Goal: Task Accomplishment & Management: Use online tool/utility

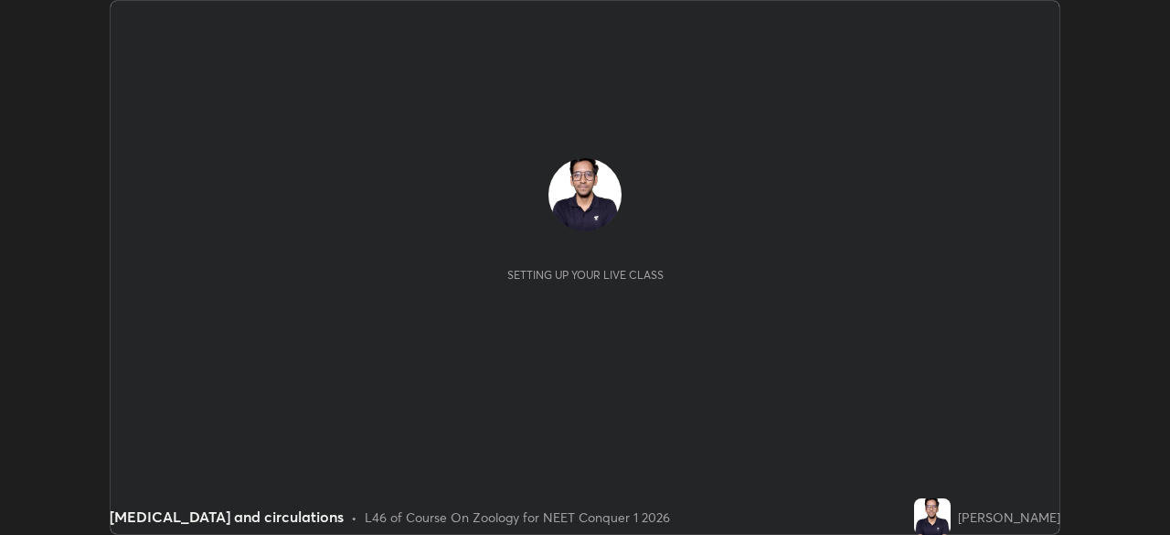
scroll to position [535, 1170]
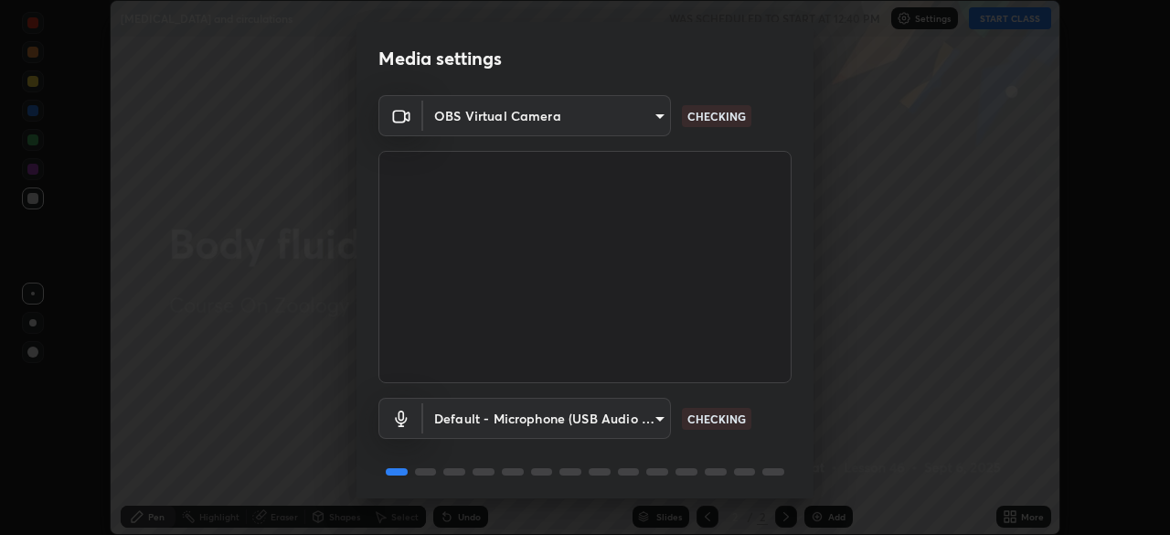
click at [638, 324] on video at bounding box center [585, 267] width 413 height 232
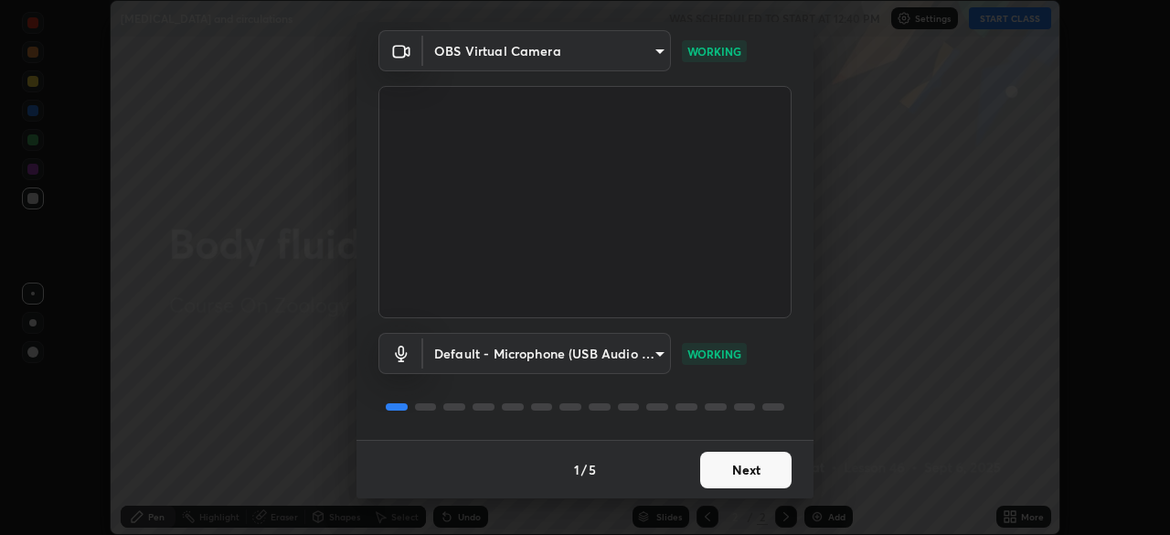
click at [742, 454] on button "Next" at bounding box center [745, 470] width 91 height 37
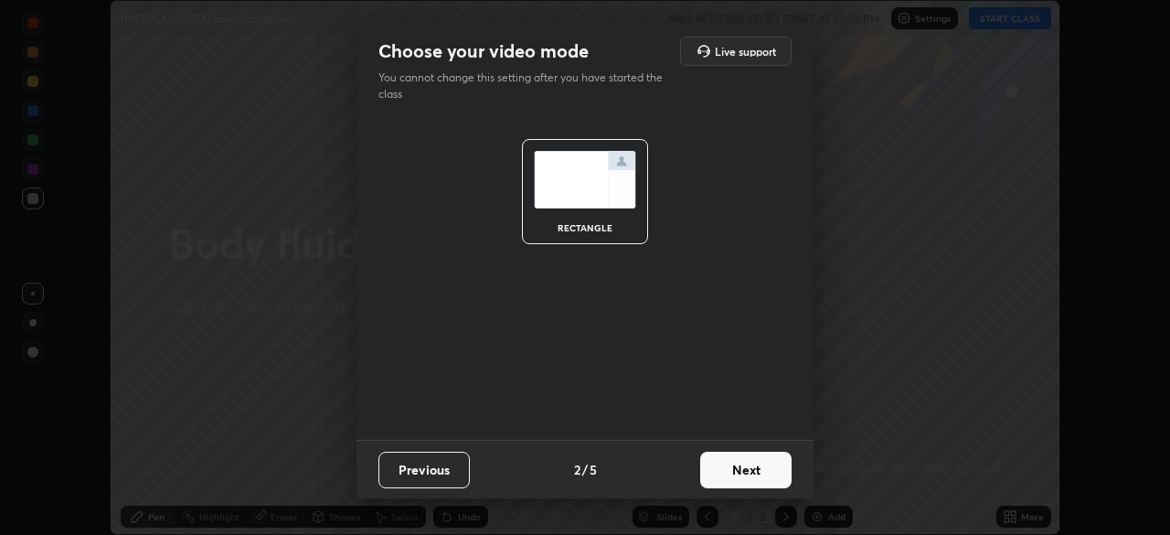
click at [741, 454] on button "Next" at bounding box center [745, 470] width 91 height 37
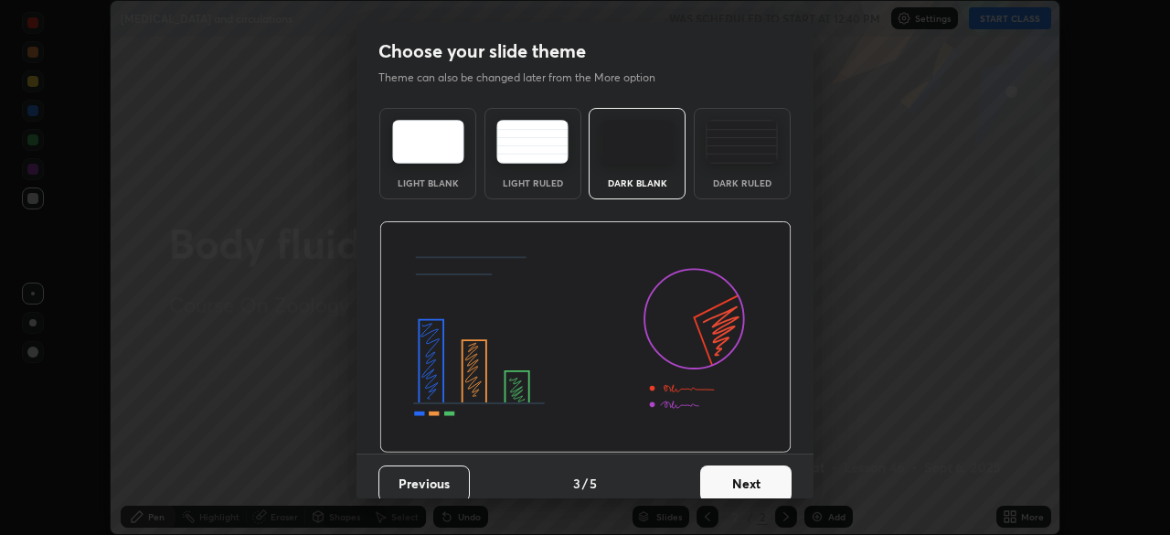
click at [743, 467] on button "Next" at bounding box center [745, 483] width 91 height 37
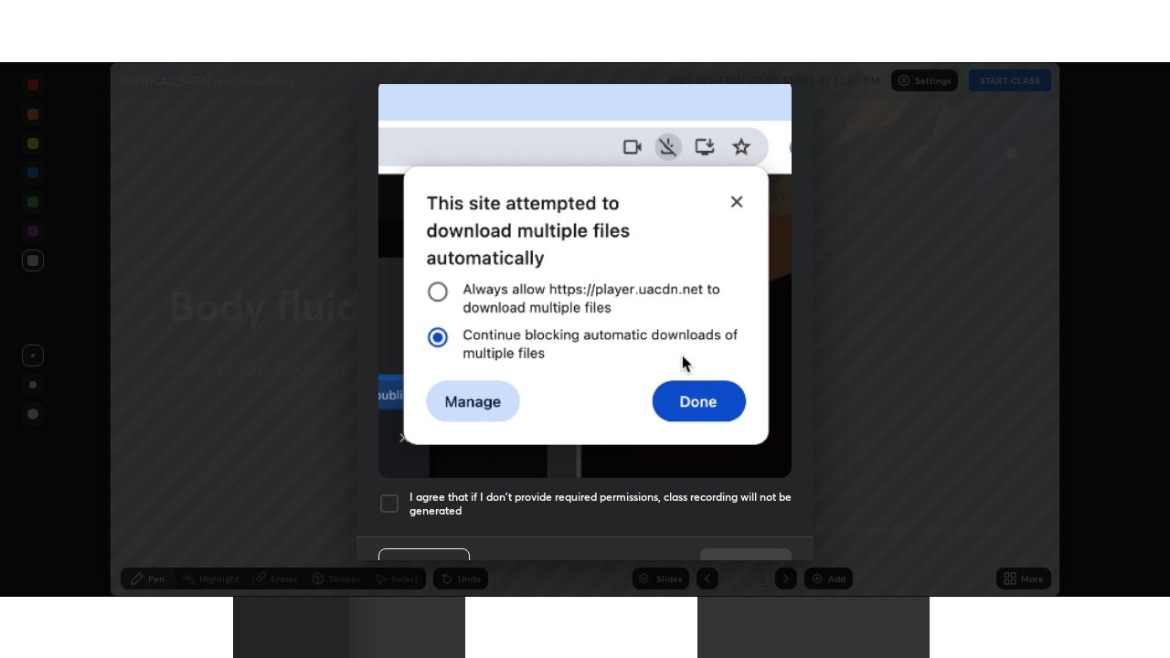
scroll to position [438, 0]
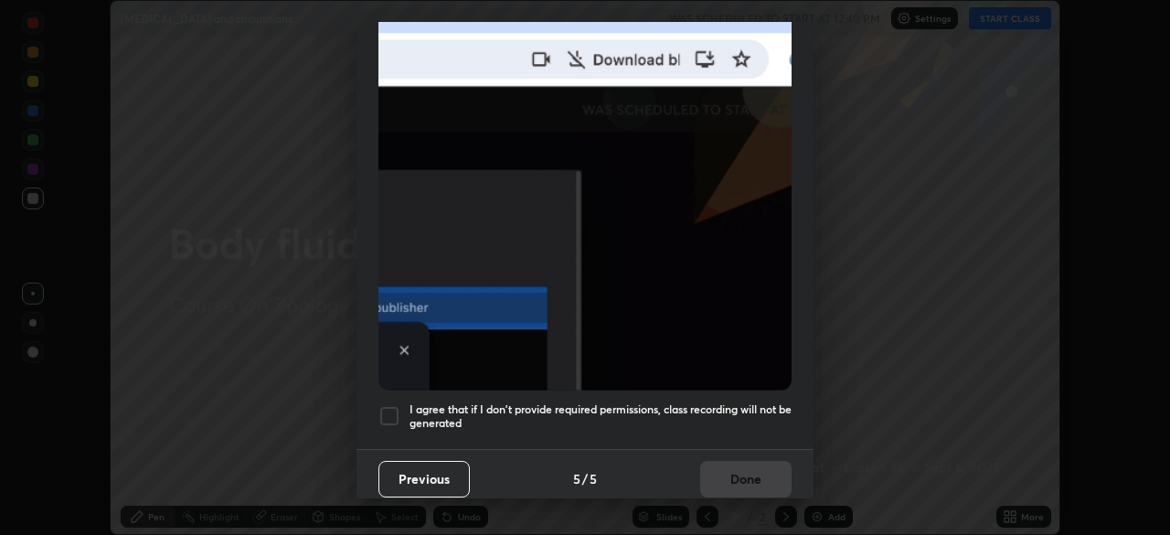
click at [723, 402] on h5 "I agree that if I don't provide required permissions, class recording will not …" at bounding box center [601, 416] width 382 height 28
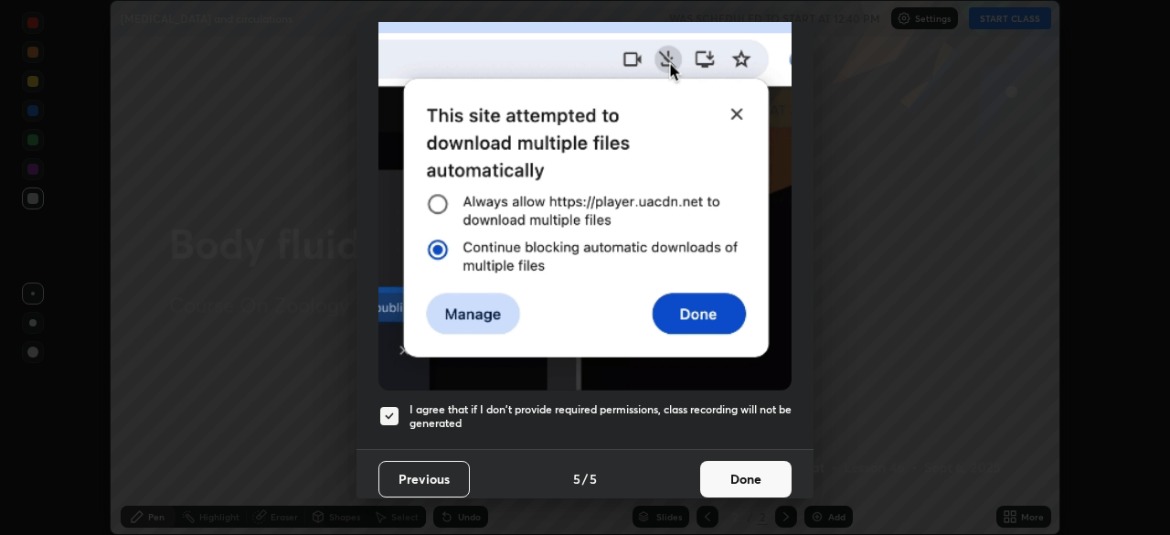
click at [752, 477] on button "Done" at bounding box center [745, 479] width 91 height 37
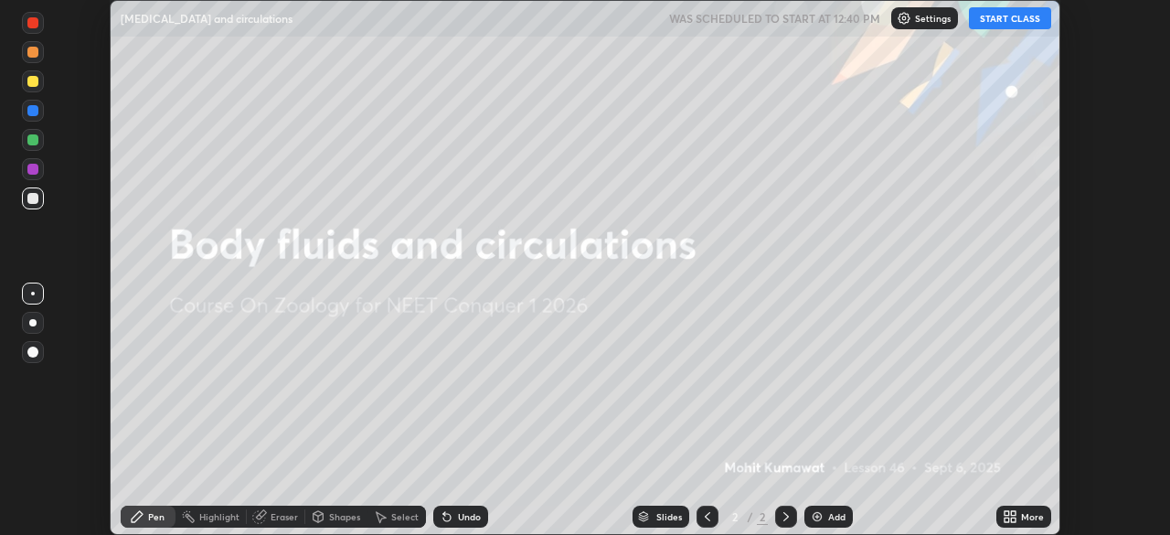
click at [1009, 513] on icon at bounding box center [1007, 513] width 5 height 5
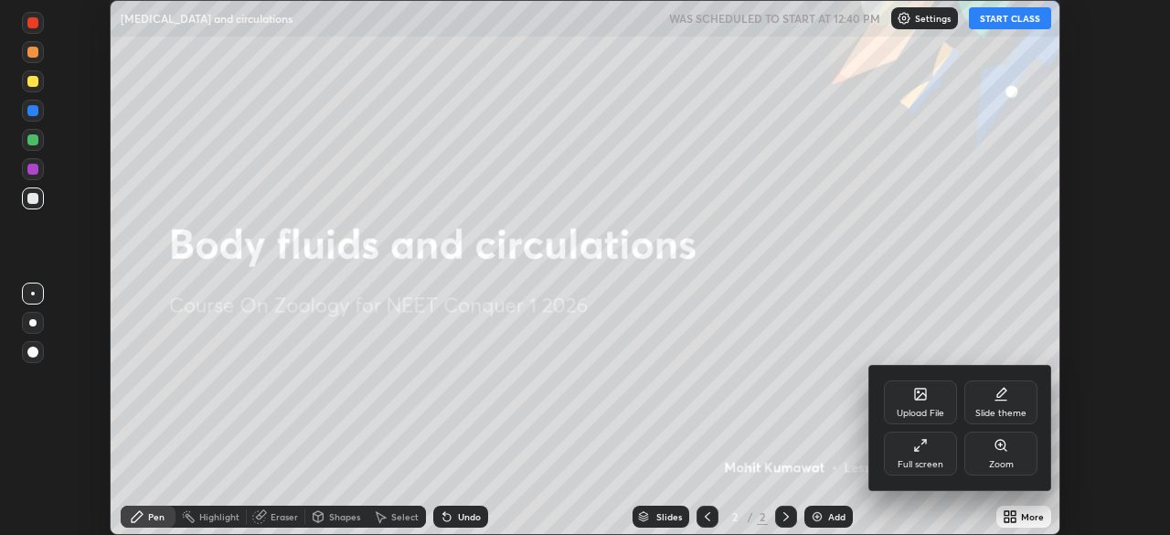
click at [917, 449] on icon at bounding box center [917, 448] width 5 height 5
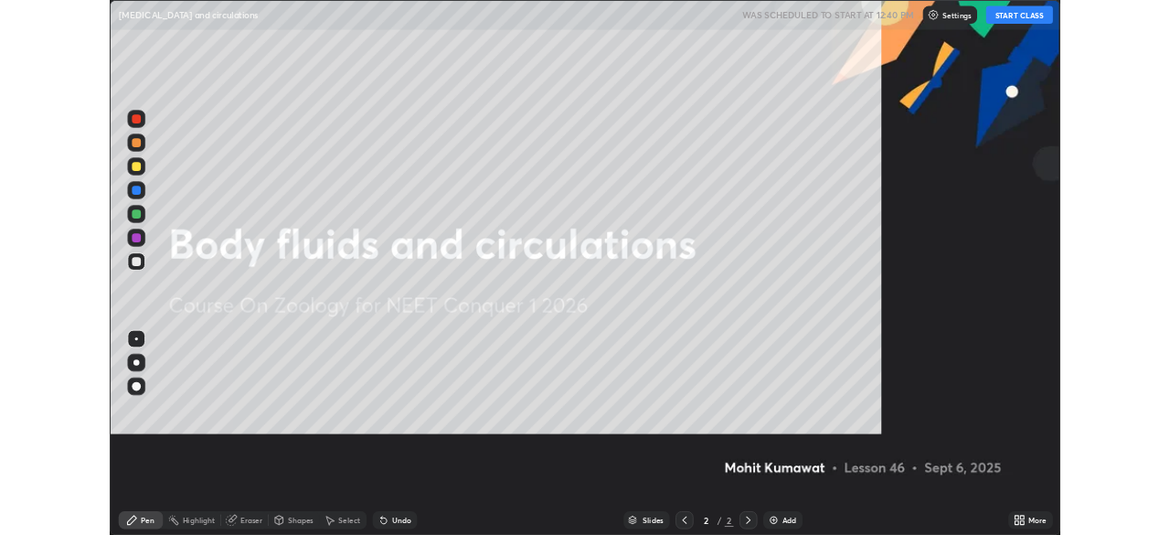
scroll to position [658, 1170]
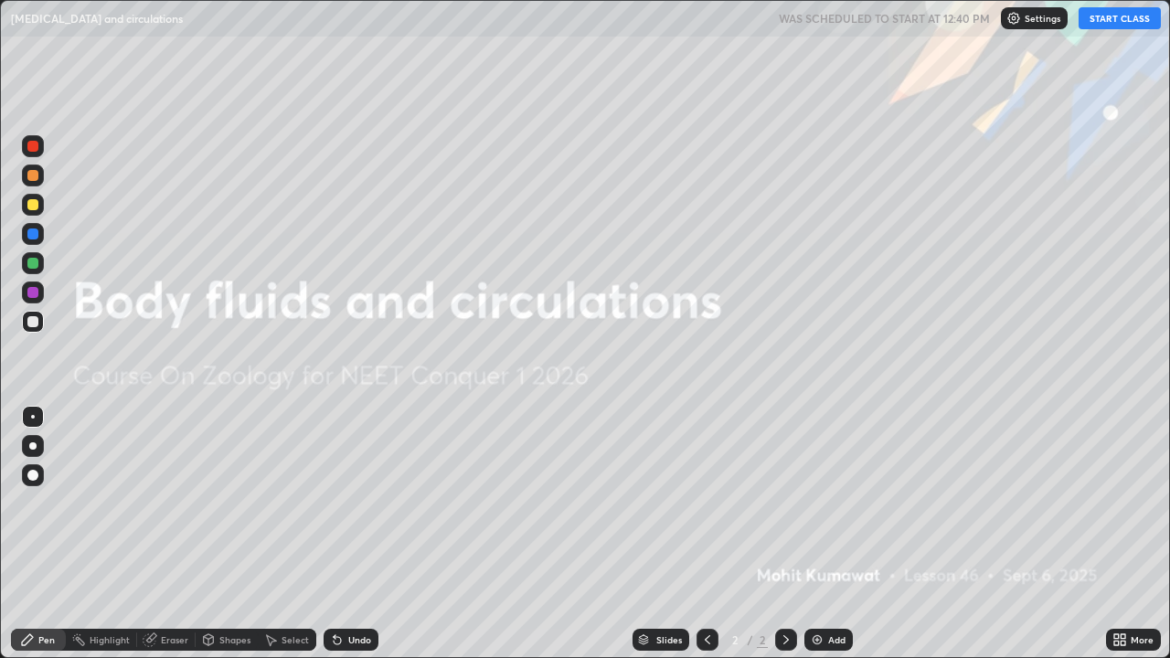
click at [1123, 534] on icon at bounding box center [1123, 643] width 5 height 5
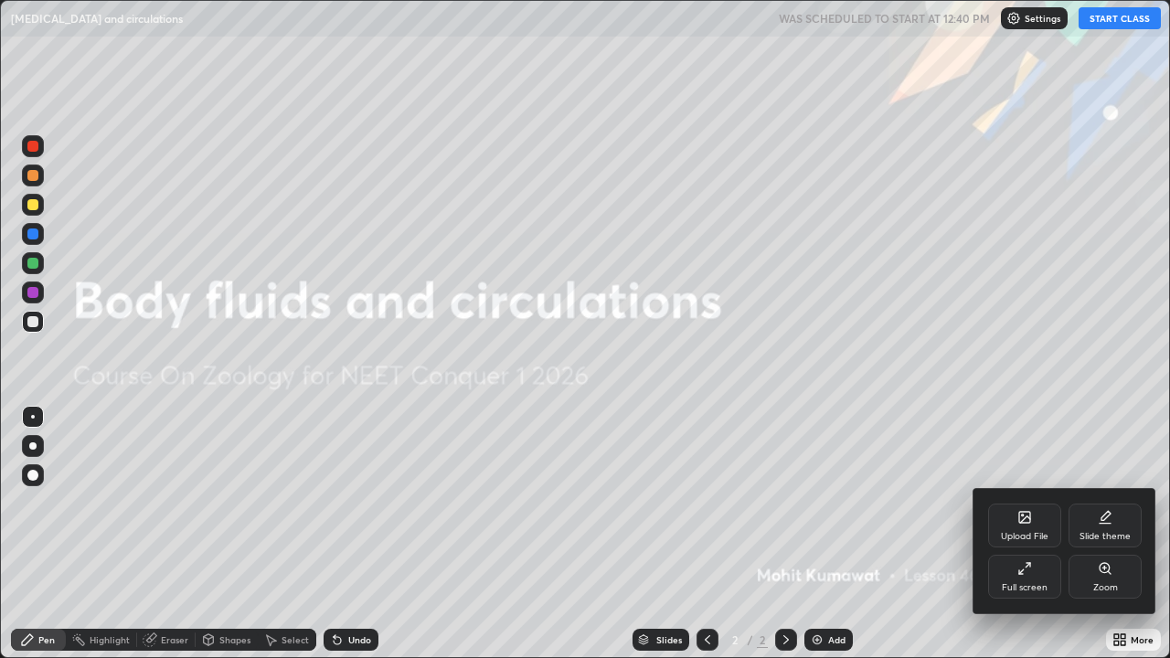
click at [1026, 534] on div "Full screen" at bounding box center [1024, 577] width 73 height 44
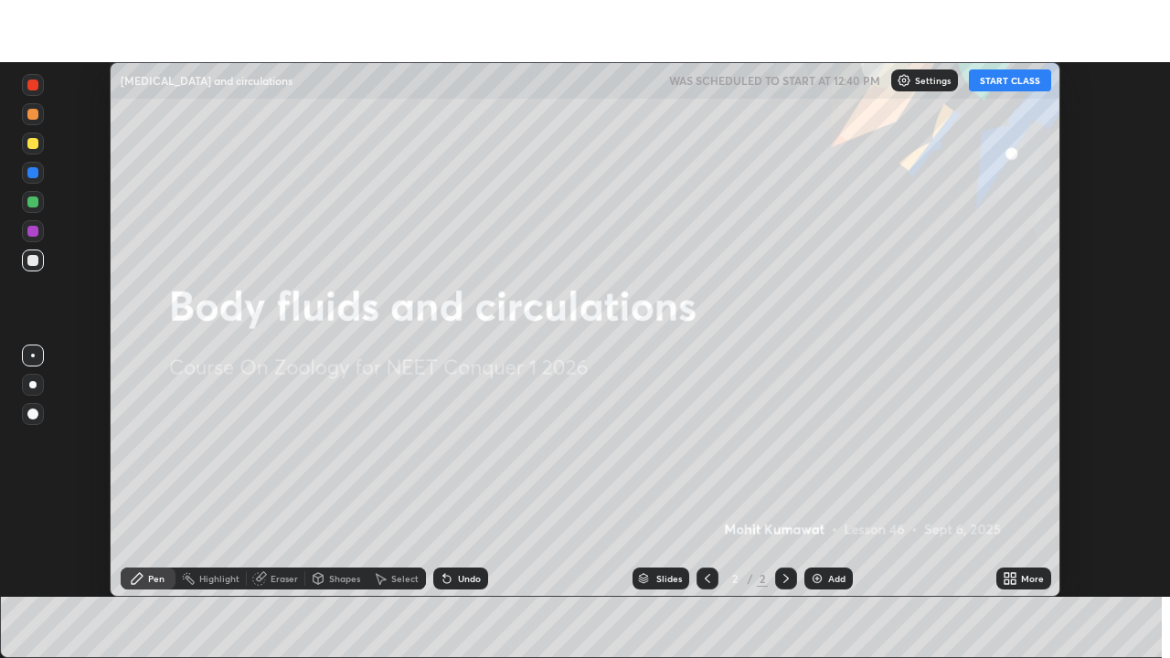
scroll to position [90903, 90268]
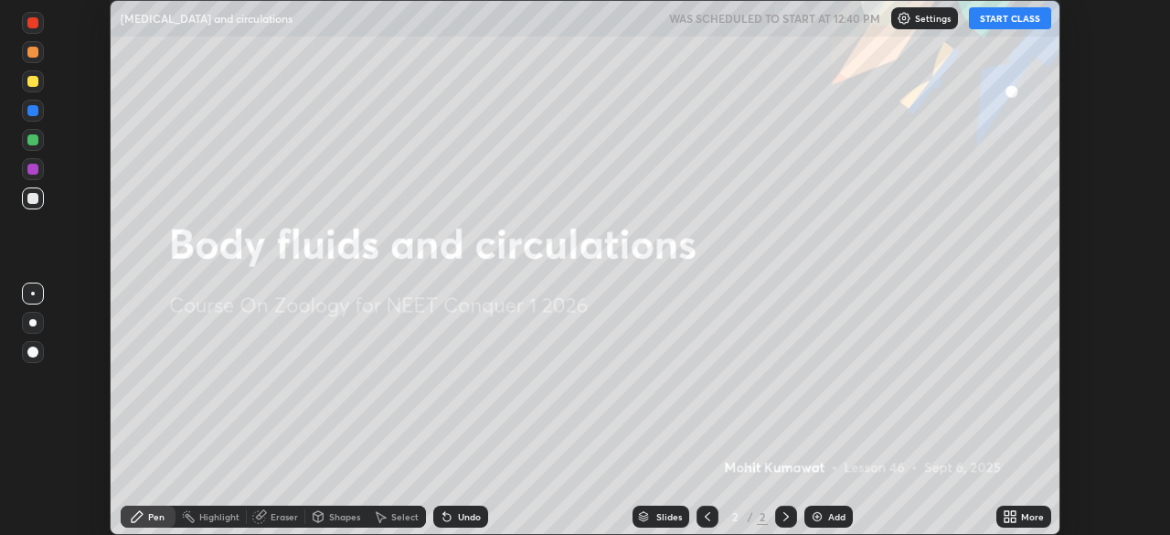
click at [1012, 519] on icon at bounding box center [1013, 520] width 5 height 5
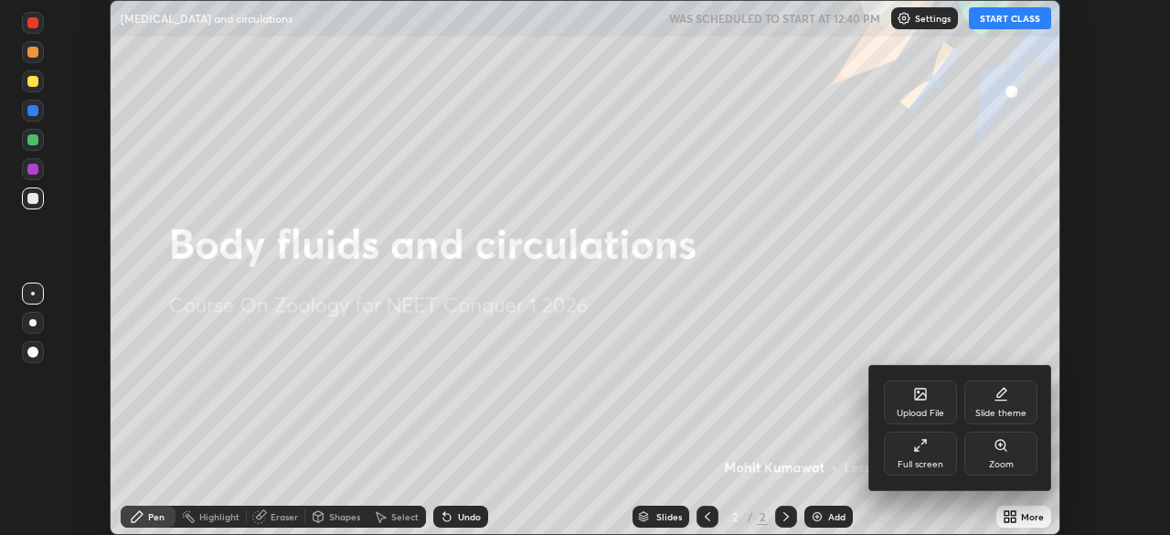
click at [928, 448] on div "Full screen" at bounding box center [920, 454] width 73 height 44
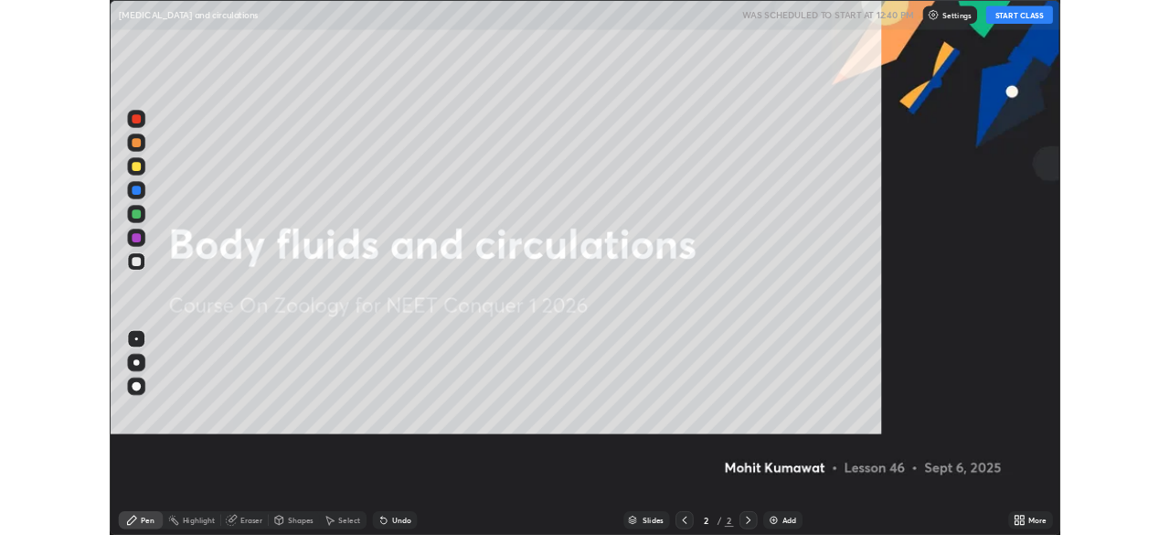
scroll to position [658, 1170]
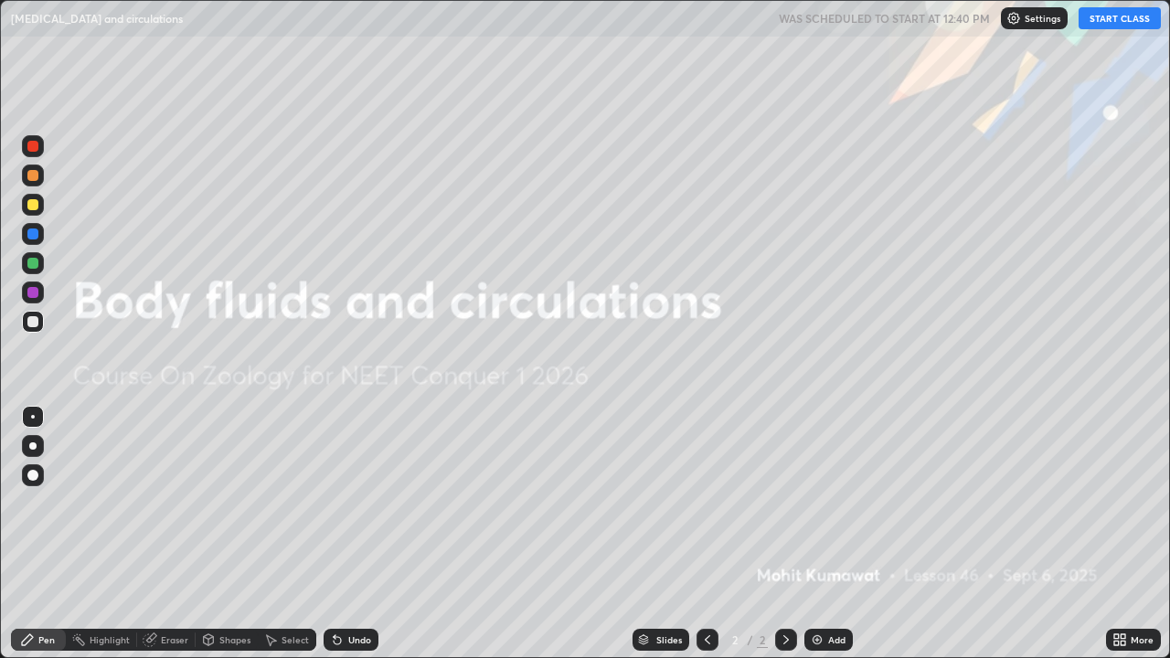
click at [1126, 27] on button "START CLASS" at bounding box center [1120, 18] width 82 height 22
click at [824, 534] on div "Add" at bounding box center [829, 640] width 48 height 22
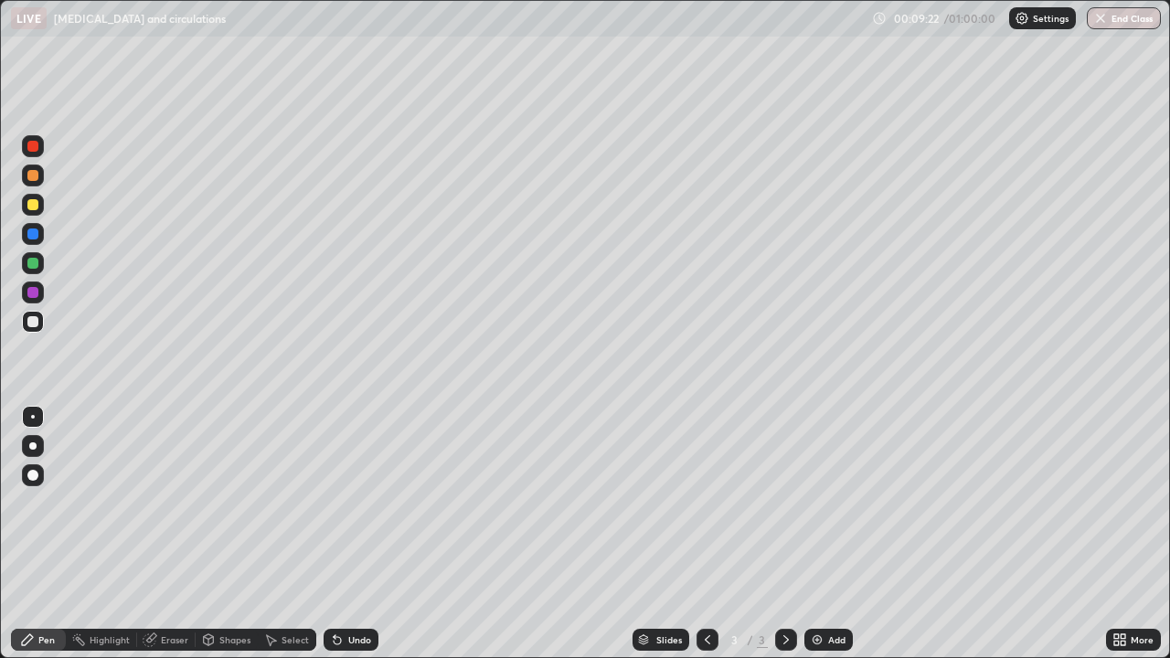
click at [212, 534] on icon at bounding box center [209, 640] width 10 height 11
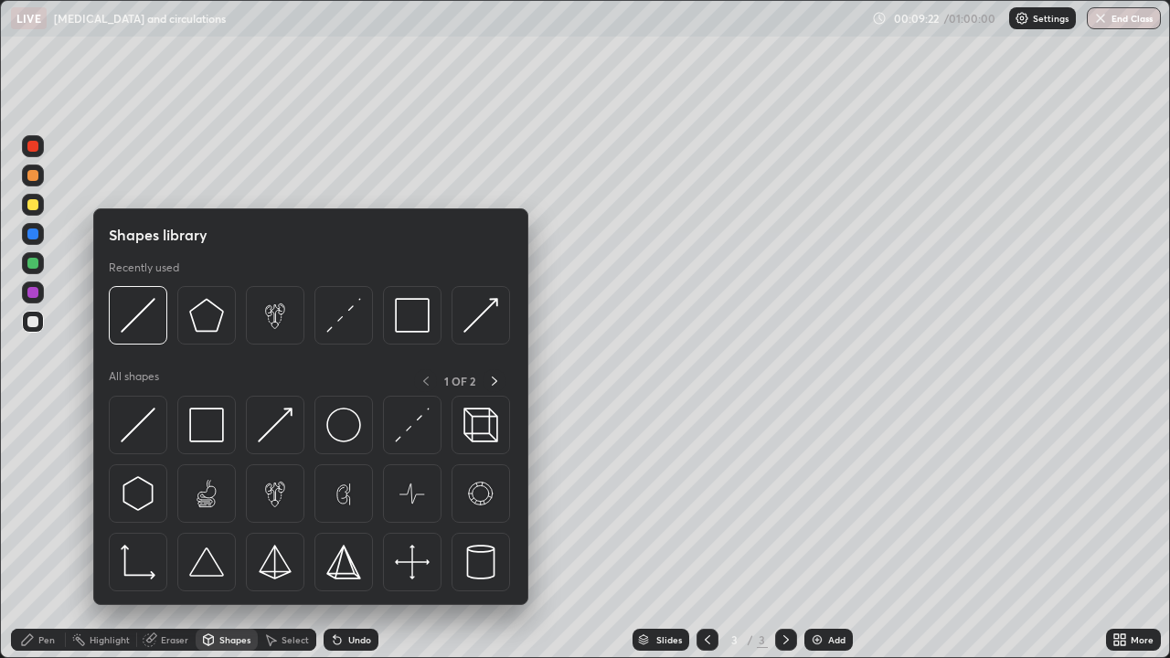
click at [169, 534] on div "Eraser" at bounding box center [174, 639] width 27 height 9
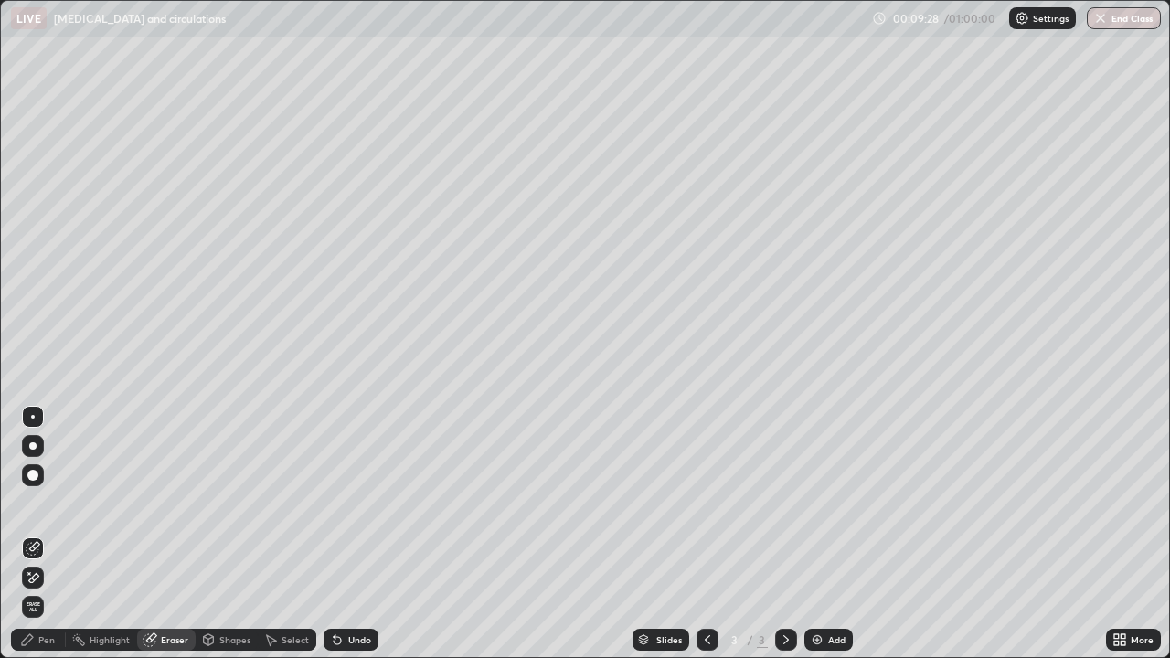
click at [39, 534] on div "Pen" at bounding box center [46, 639] width 16 height 9
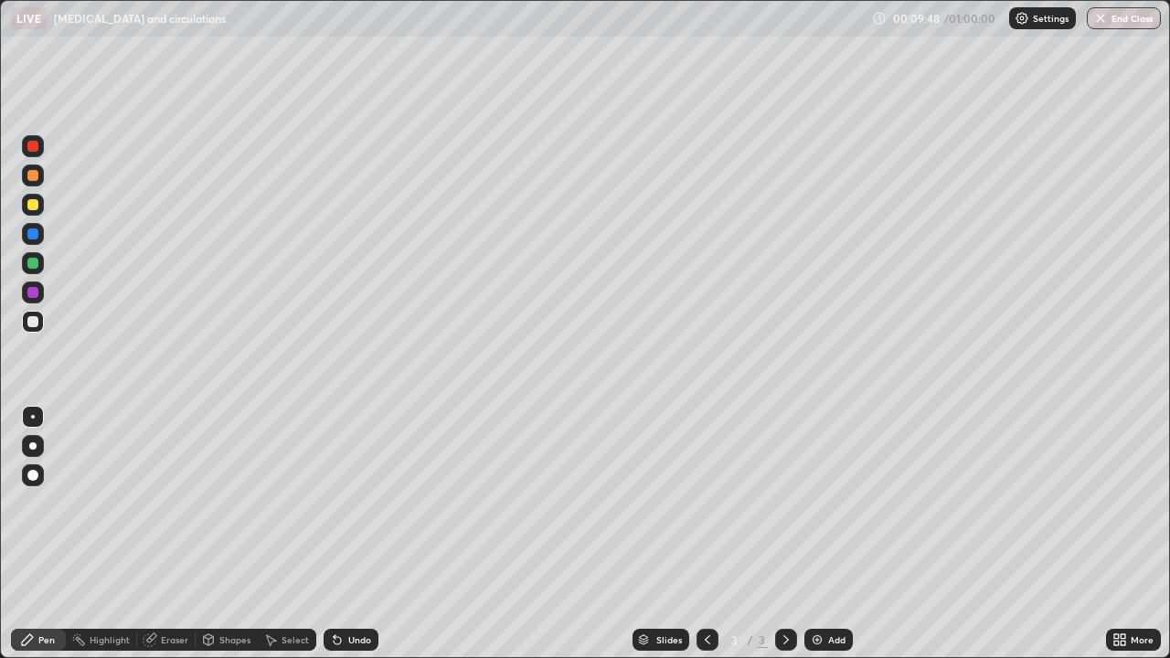
click at [346, 534] on div "Undo" at bounding box center [351, 640] width 55 height 22
click at [833, 534] on div "Add" at bounding box center [836, 639] width 17 height 9
click at [355, 534] on div "Undo" at bounding box center [359, 639] width 23 height 9
click at [352, 534] on div "Undo" at bounding box center [351, 640] width 55 height 22
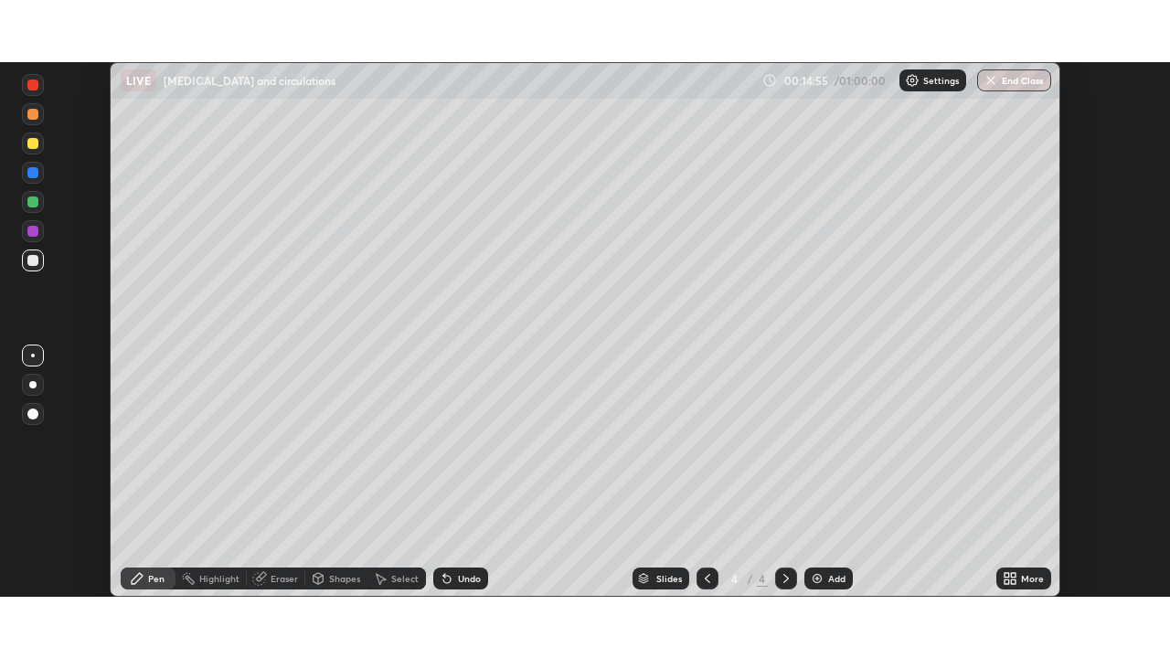
scroll to position [90903, 90268]
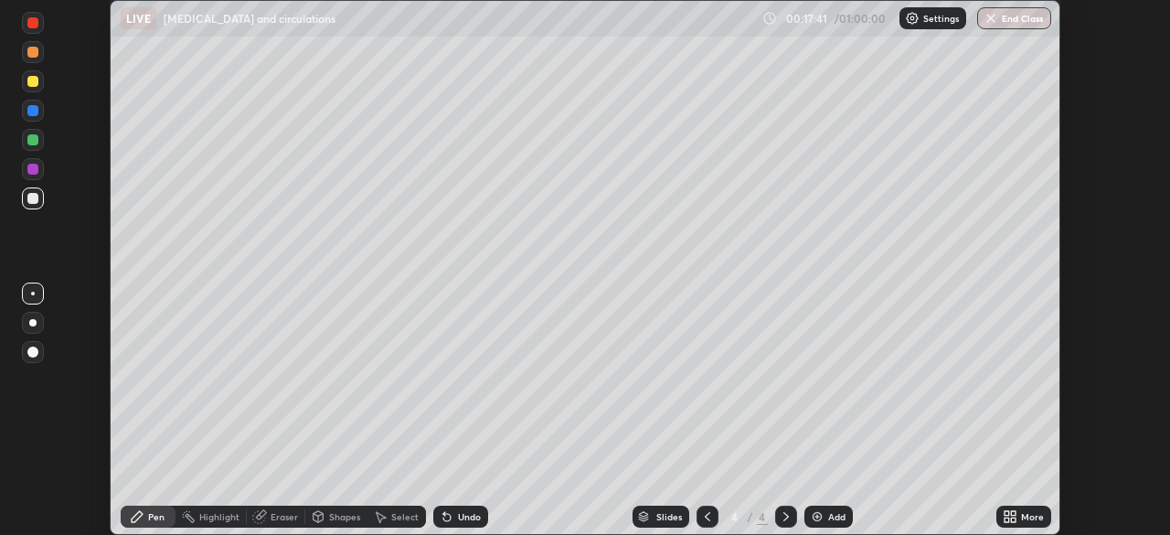
click at [824, 512] on div "Add" at bounding box center [829, 517] width 48 height 22
click at [1013, 519] on icon at bounding box center [1013, 520] width 5 height 5
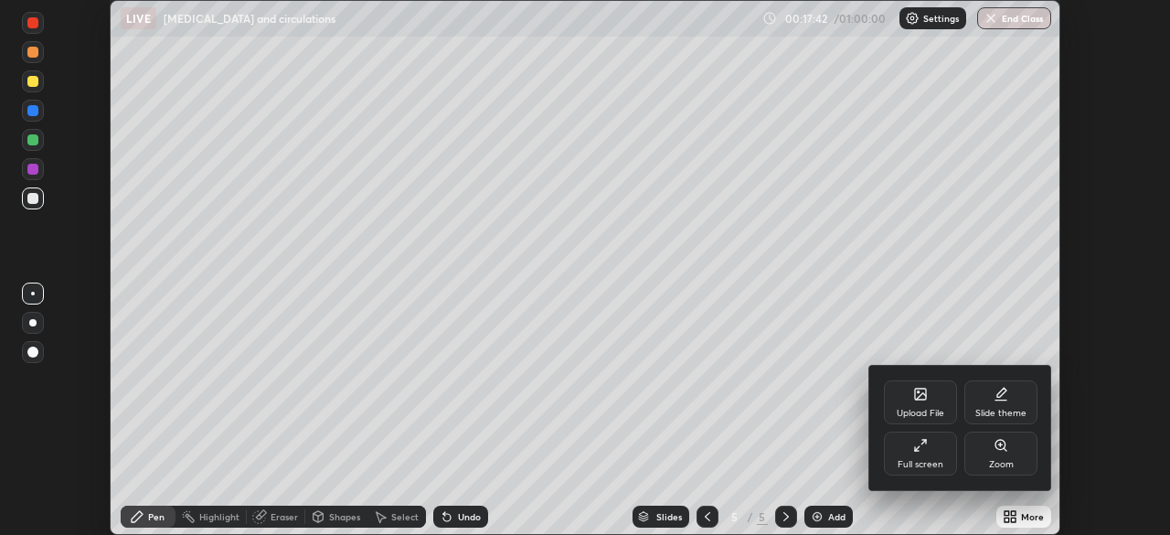
click at [937, 454] on div "Full screen" at bounding box center [920, 454] width 73 height 44
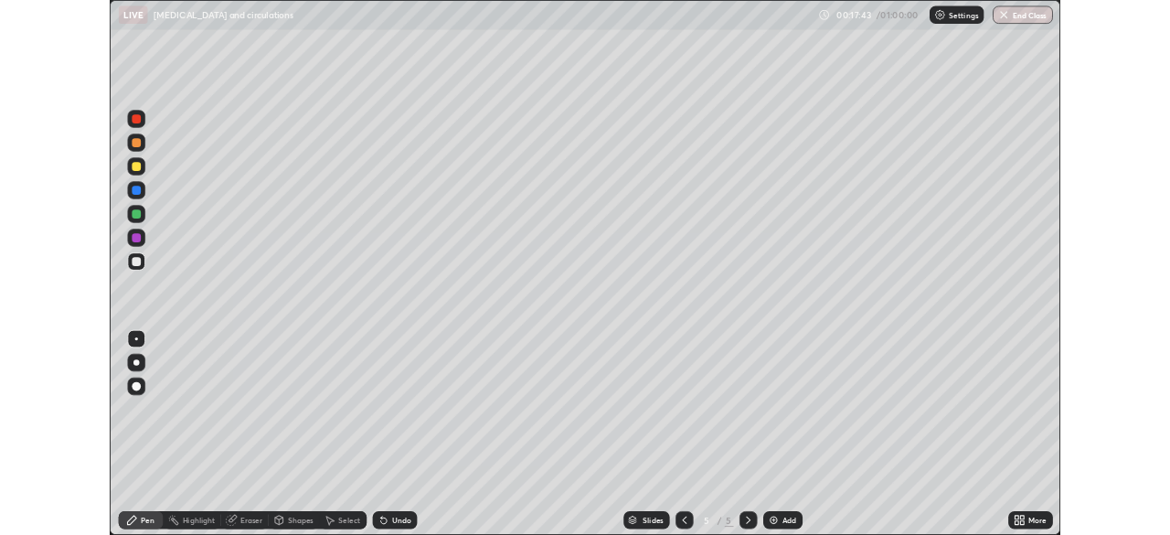
scroll to position [658, 1170]
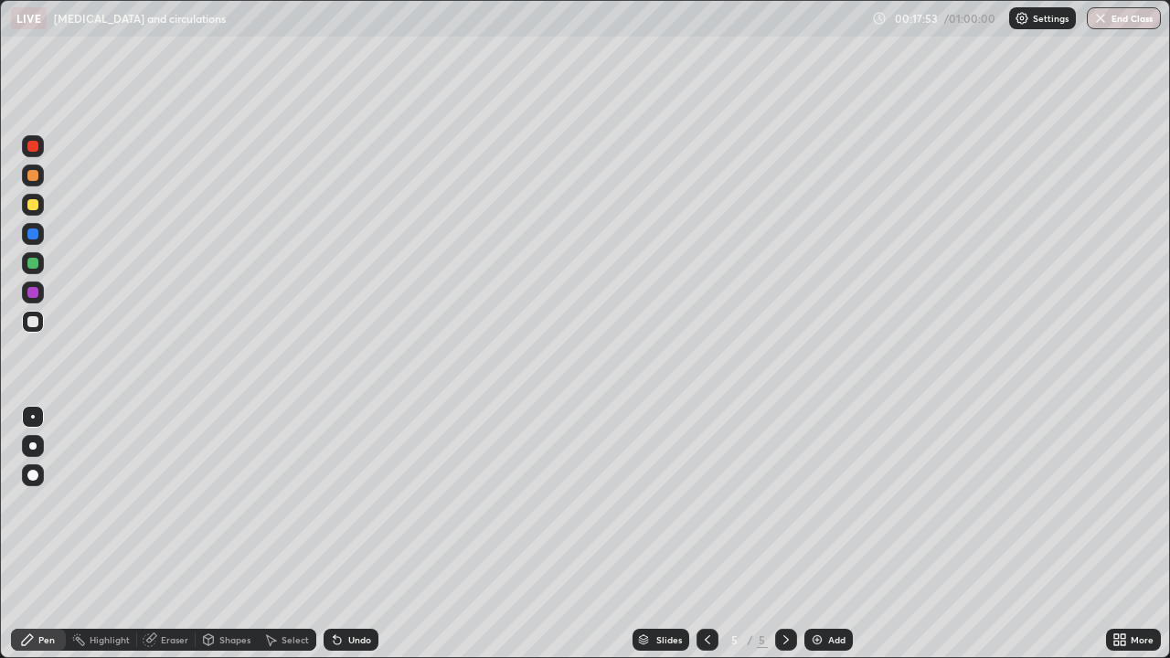
click at [355, 534] on div "Undo" at bounding box center [359, 639] width 23 height 9
click at [353, 534] on div "Undo" at bounding box center [359, 639] width 23 height 9
click at [361, 534] on div "Undo" at bounding box center [359, 639] width 23 height 9
click at [834, 534] on div "Add" at bounding box center [836, 639] width 17 height 9
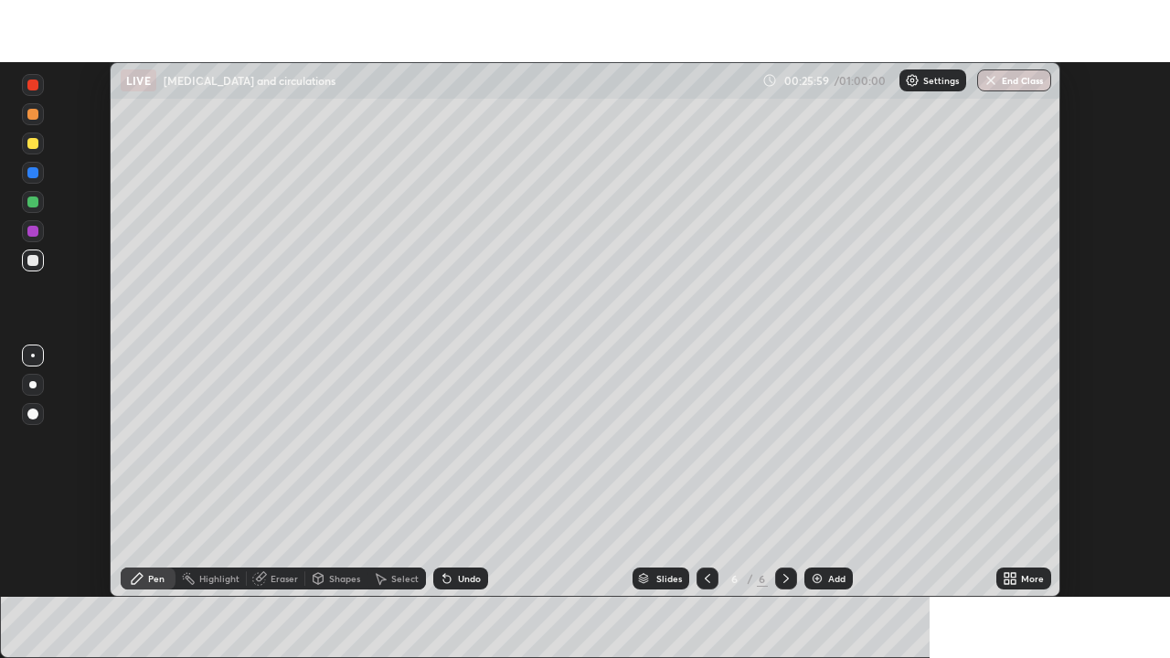
scroll to position [90903, 90268]
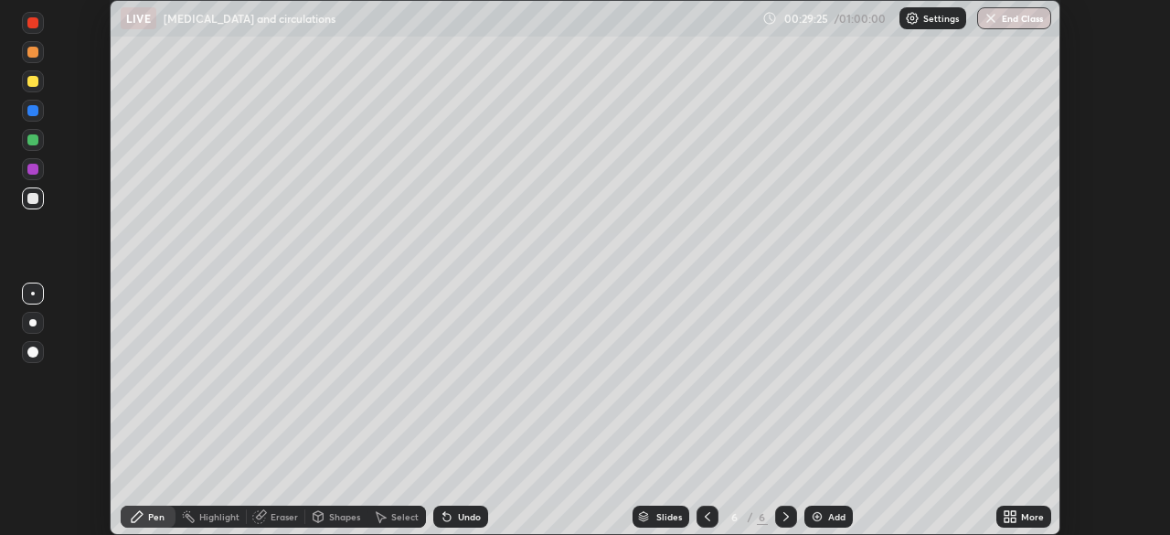
click at [829, 517] on div "Add" at bounding box center [836, 516] width 17 height 9
click at [461, 512] on div "Undo" at bounding box center [469, 516] width 23 height 9
click at [464, 519] on div "Undo" at bounding box center [469, 516] width 23 height 9
click at [273, 516] on div "Eraser" at bounding box center [284, 516] width 27 height 9
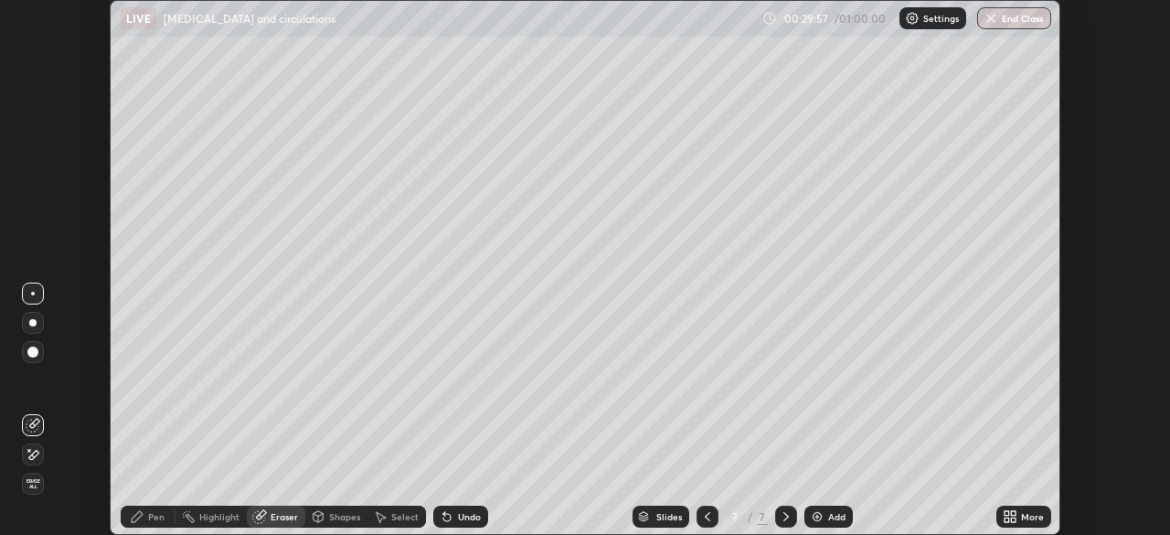
click at [275, 521] on div "Eraser" at bounding box center [284, 516] width 27 height 9
click at [161, 523] on div "Pen" at bounding box center [148, 517] width 55 height 22
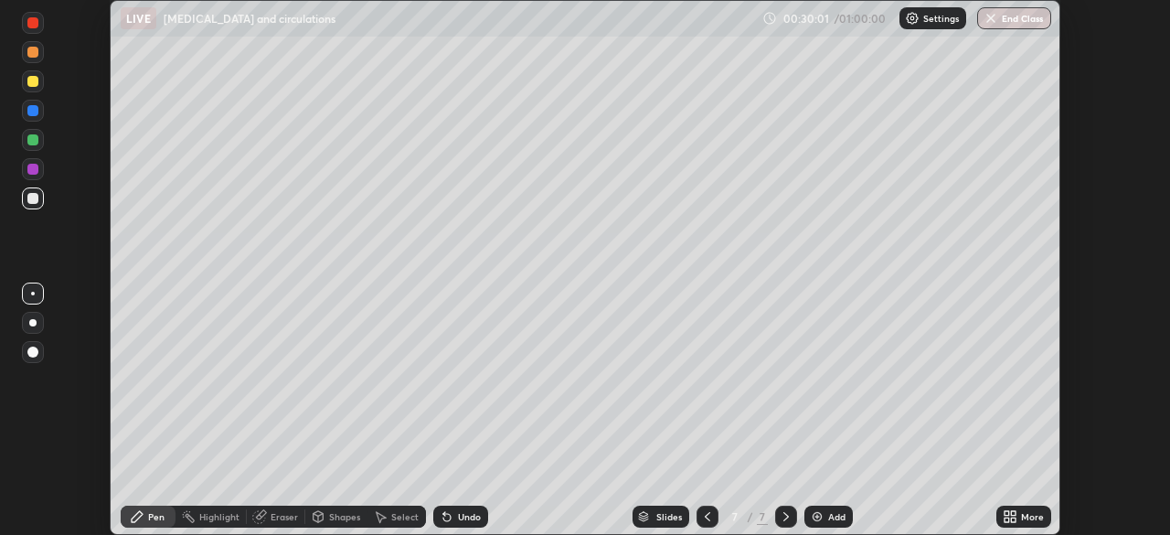
click at [273, 515] on div "Eraser" at bounding box center [284, 516] width 27 height 9
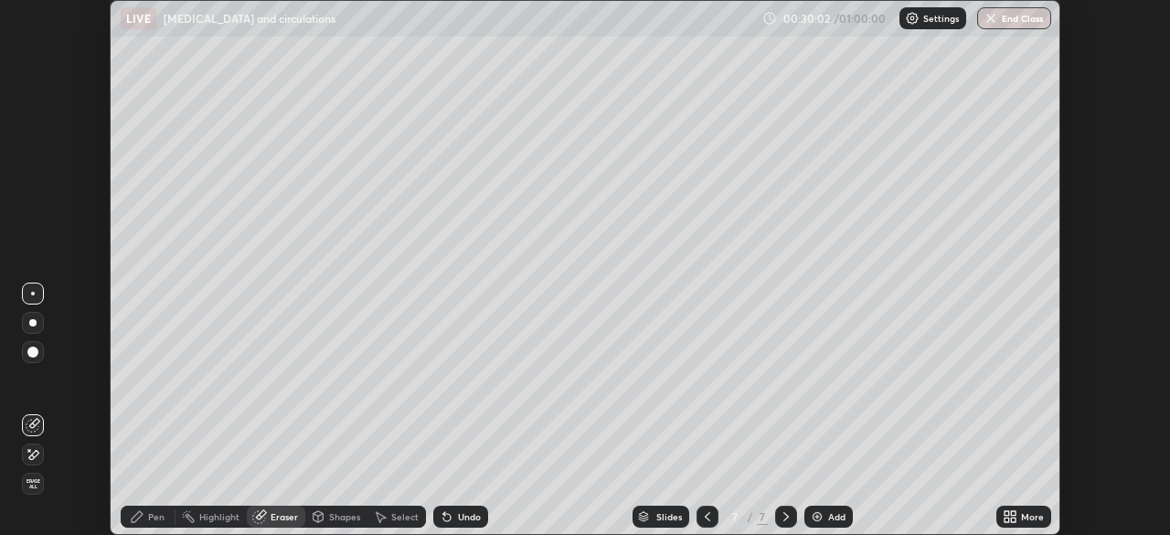
click at [32, 481] on span "Erase all" at bounding box center [33, 483] width 20 height 11
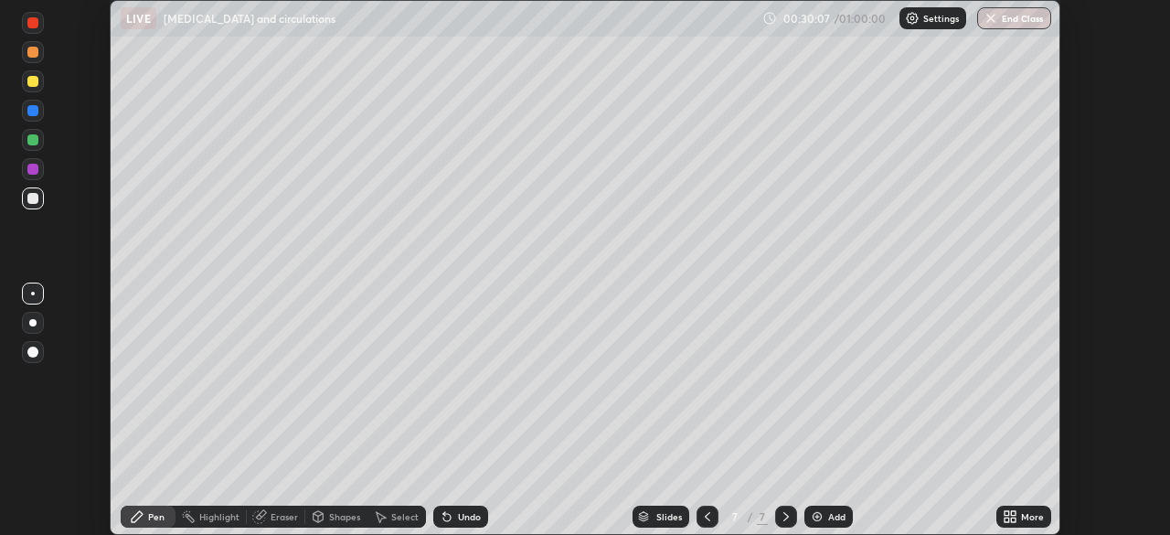
click at [1012, 516] on icon at bounding box center [1013, 513] width 5 height 5
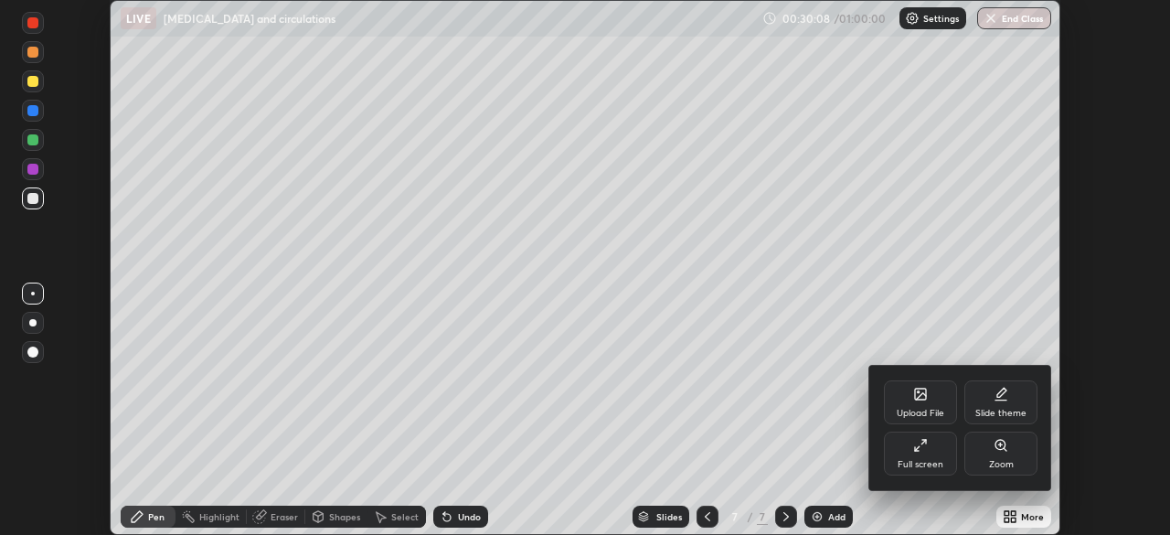
click at [913, 444] on div "Full screen" at bounding box center [920, 454] width 73 height 44
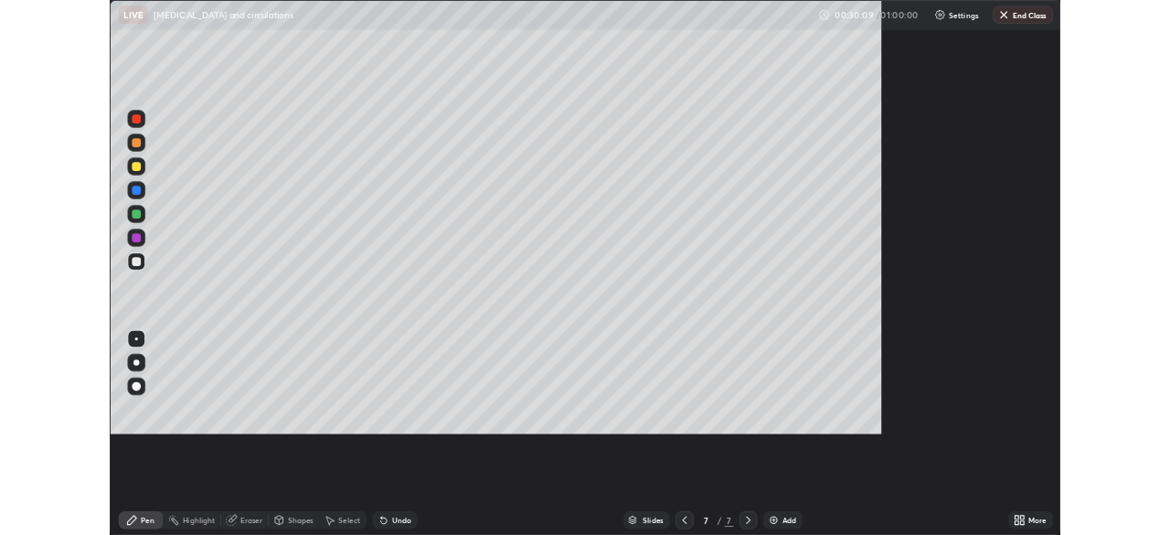
scroll to position [658, 1170]
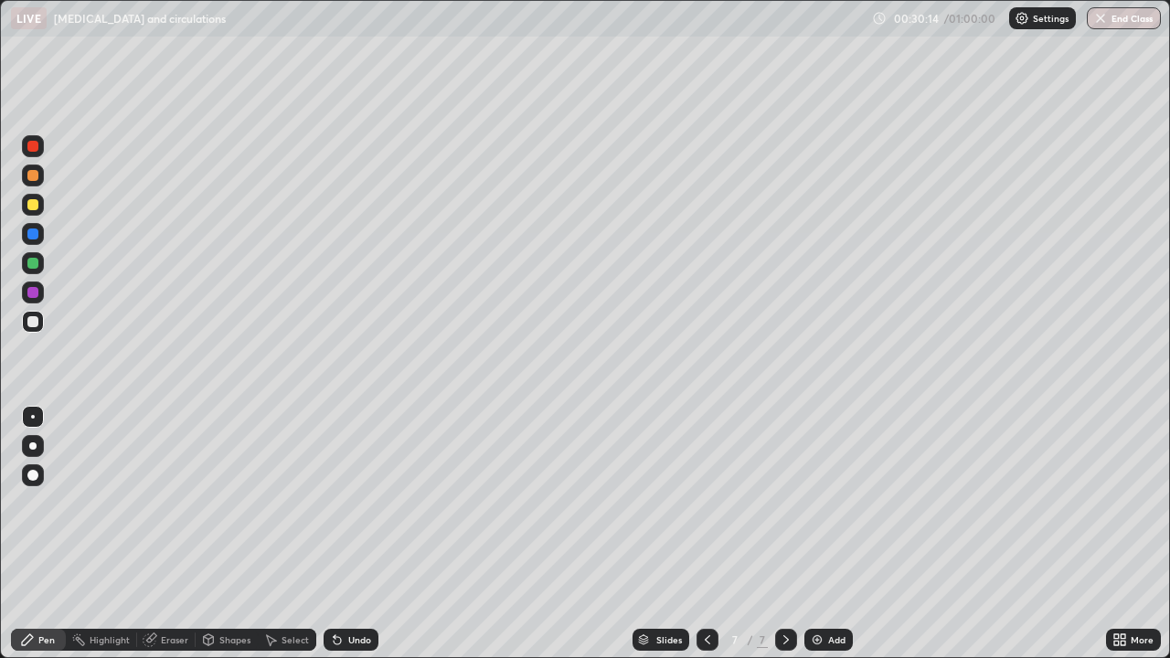
click at [710, 534] on div at bounding box center [708, 640] width 22 height 22
click at [707, 534] on icon at bounding box center [707, 639] width 5 height 9
click at [784, 534] on icon at bounding box center [786, 640] width 15 height 15
click at [697, 534] on div at bounding box center [708, 640] width 22 height 22
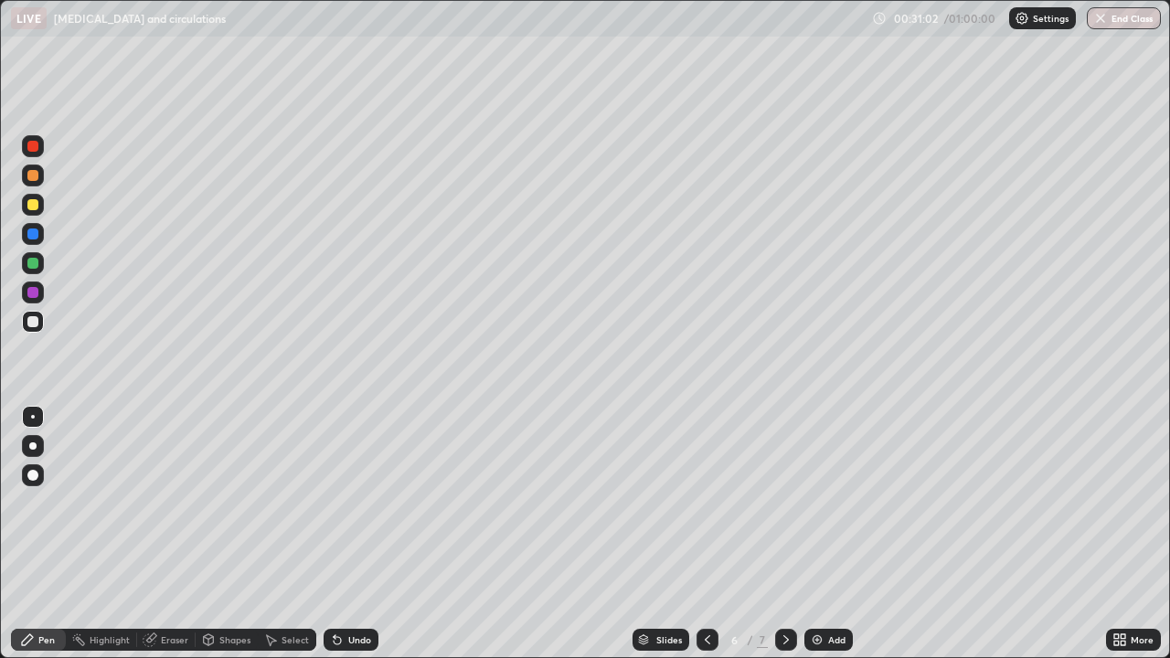
click at [706, 534] on icon at bounding box center [707, 640] width 15 height 15
click at [785, 534] on icon at bounding box center [786, 640] width 15 height 15
click at [786, 534] on icon at bounding box center [786, 640] width 15 height 15
click at [705, 534] on icon at bounding box center [707, 640] width 15 height 15
click at [707, 534] on icon at bounding box center [707, 640] width 15 height 15
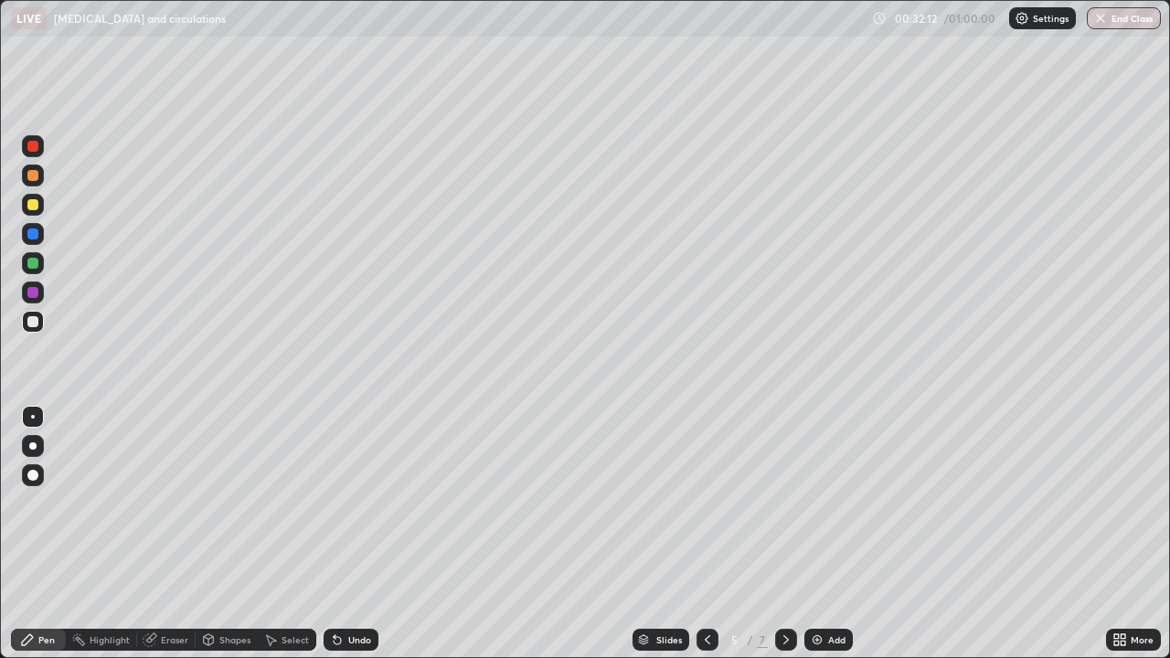
click at [785, 534] on icon at bounding box center [786, 640] width 15 height 15
click at [348, 534] on div "Undo" at bounding box center [359, 639] width 23 height 9
click at [354, 534] on div "Undo" at bounding box center [359, 639] width 23 height 9
click at [349, 534] on div "Undo" at bounding box center [359, 639] width 23 height 9
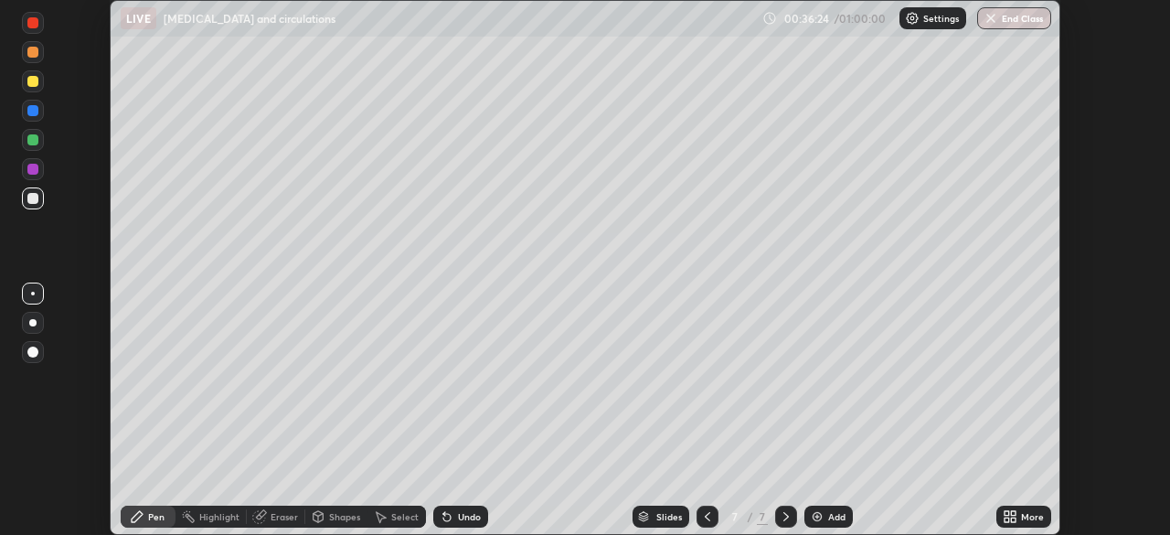
scroll to position [90903, 90268]
click at [785, 516] on icon at bounding box center [786, 516] width 15 height 15
click at [818, 518] on img at bounding box center [817, 516] width 15 height 15
click at [1013, 519] on icon at bounding box center [1013, 520] width 5 height 5
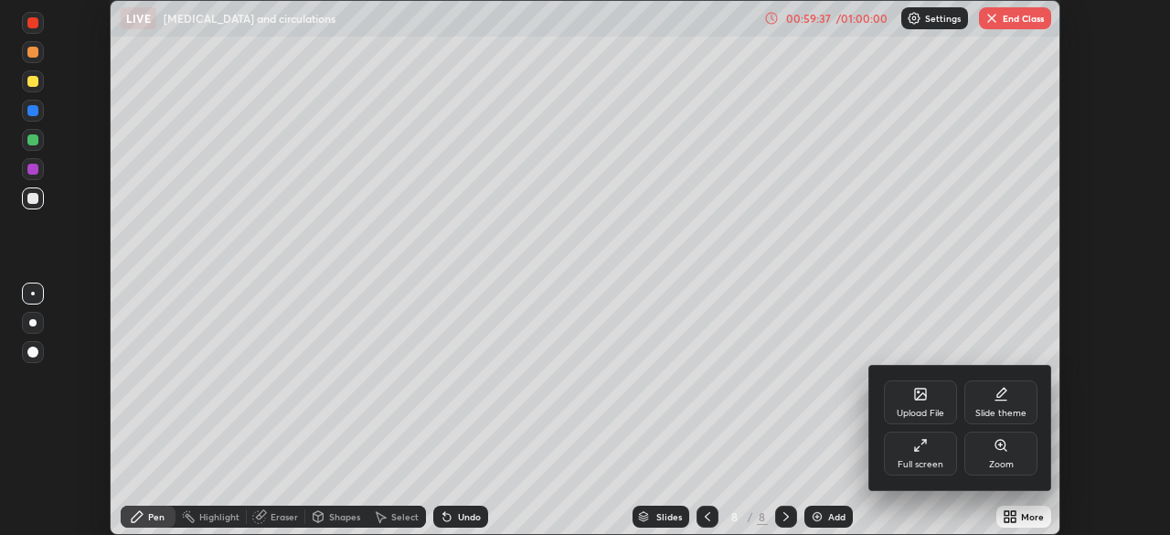
click at [917, 404] on div "Upload File" at bounding box center [920, 402] width 73 height 44
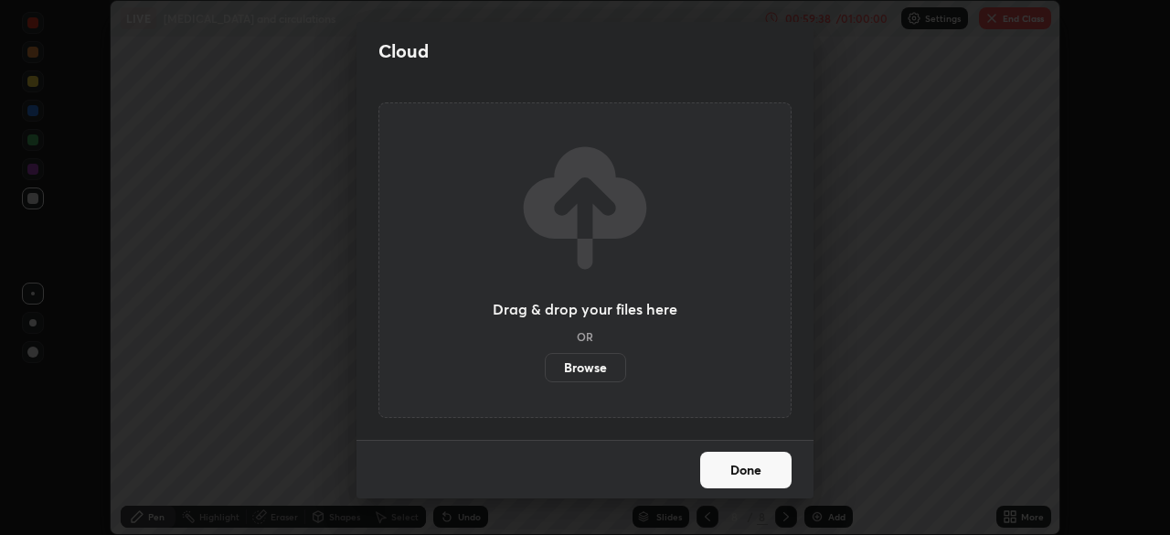
click at [595, 370] on label "Browse" at bounding box center [585, 367] width 81 height 29
click at [545, 370] on input "Browse" at bounding box center [545, 367] width 0 height 29
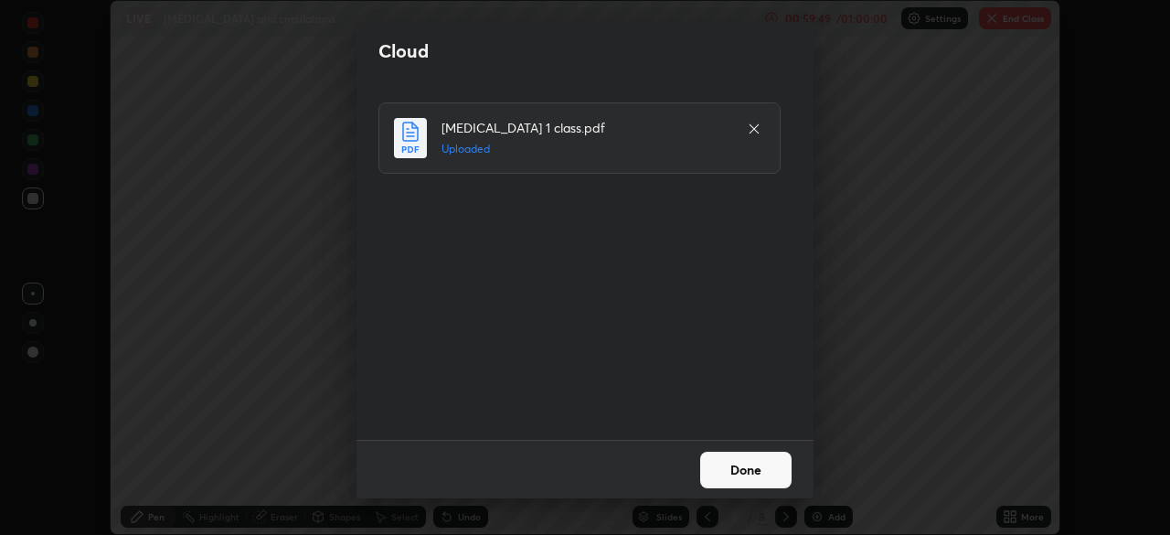
click at [728, 465] on button "Done" at bounding box center [745, 470] width 91 height 37
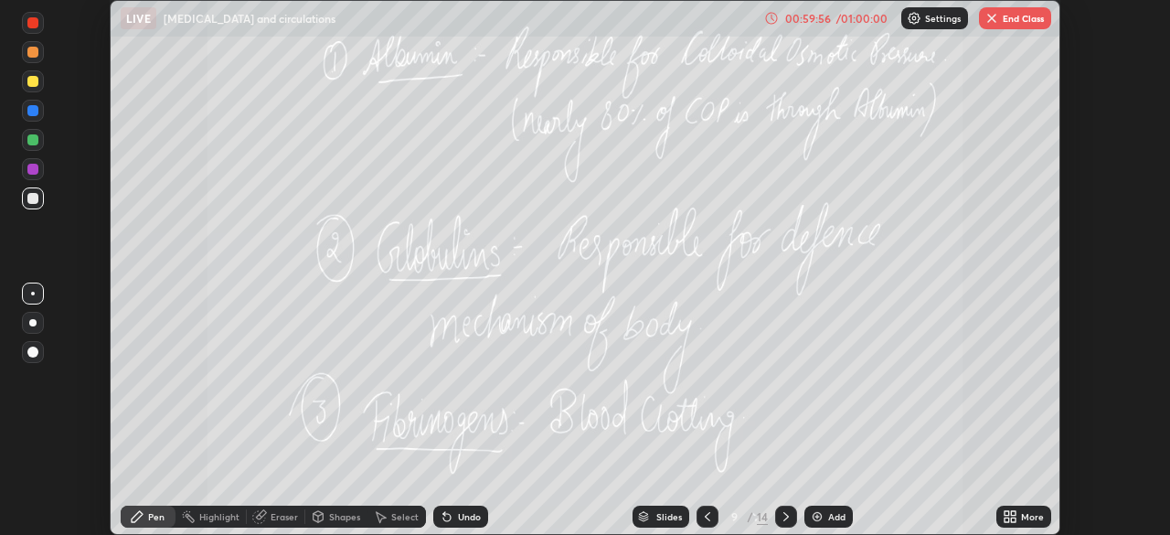
click at [705, 518] on icon at bounding box center [707, 516] width 15 height 15
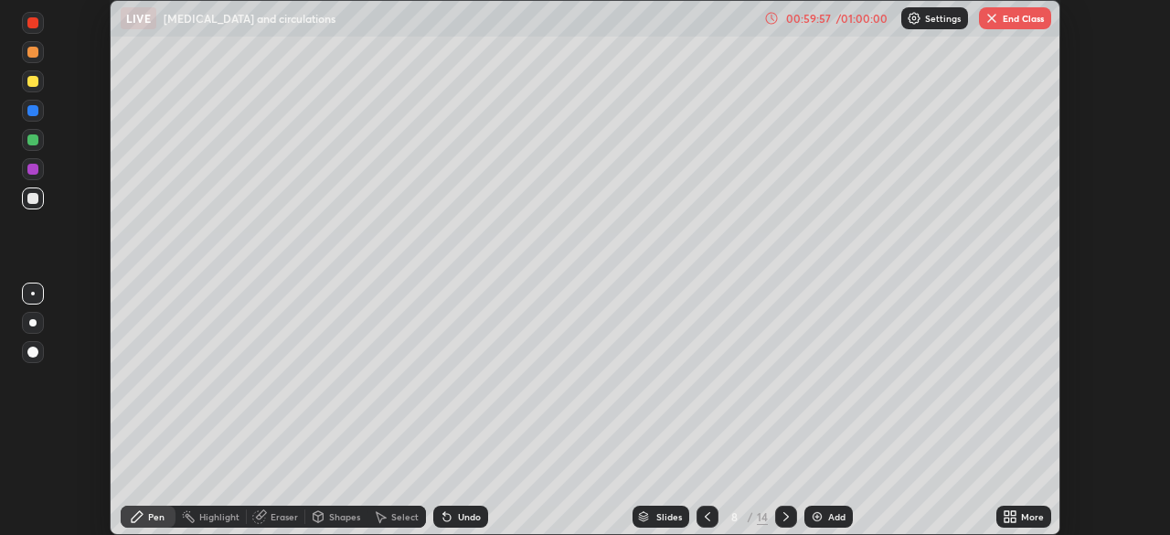
click at [716, 515] on div at bounding box center [708, 517] width 22 height 22
click at [763, 512] on div "14" at bounding box center [762, 516] width 11 height 16
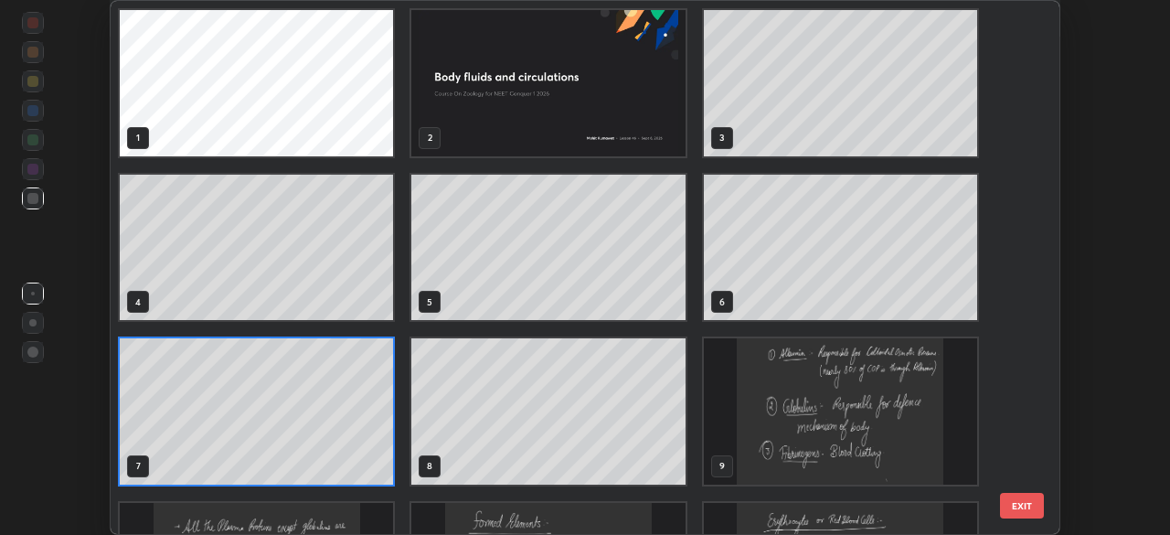
scroll to position [528, 940]
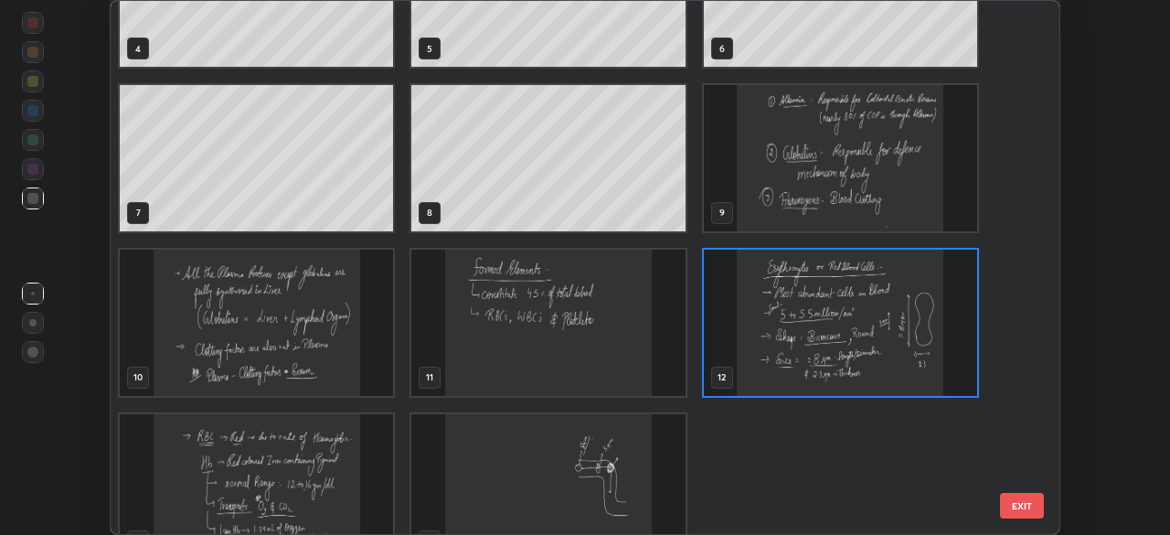
scroll to position [255, 0]
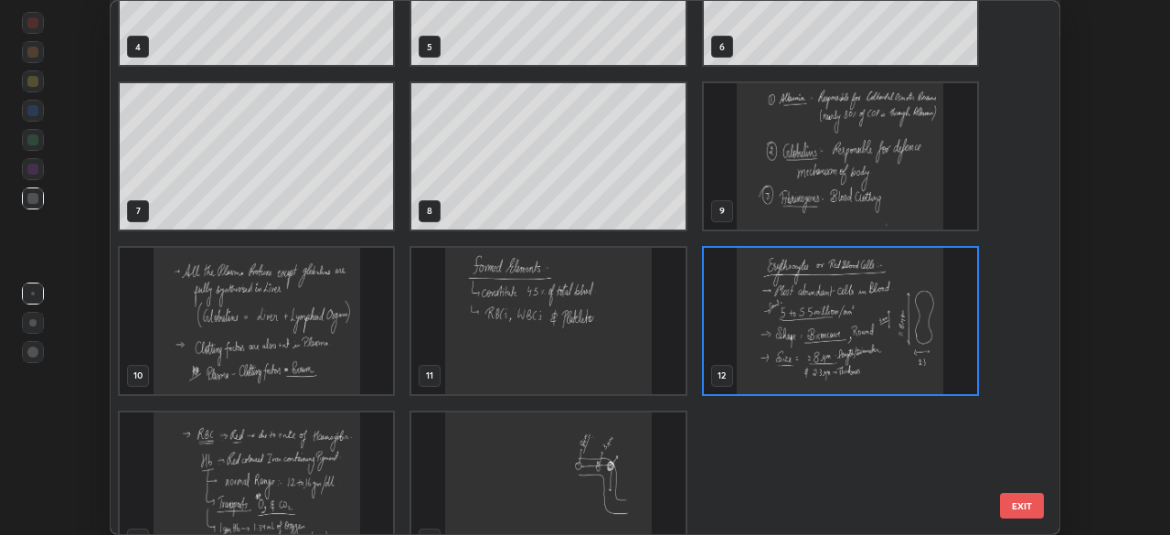
click at [868, 183] on img "grid" at bounding box center [840, 156] width 273 height 146
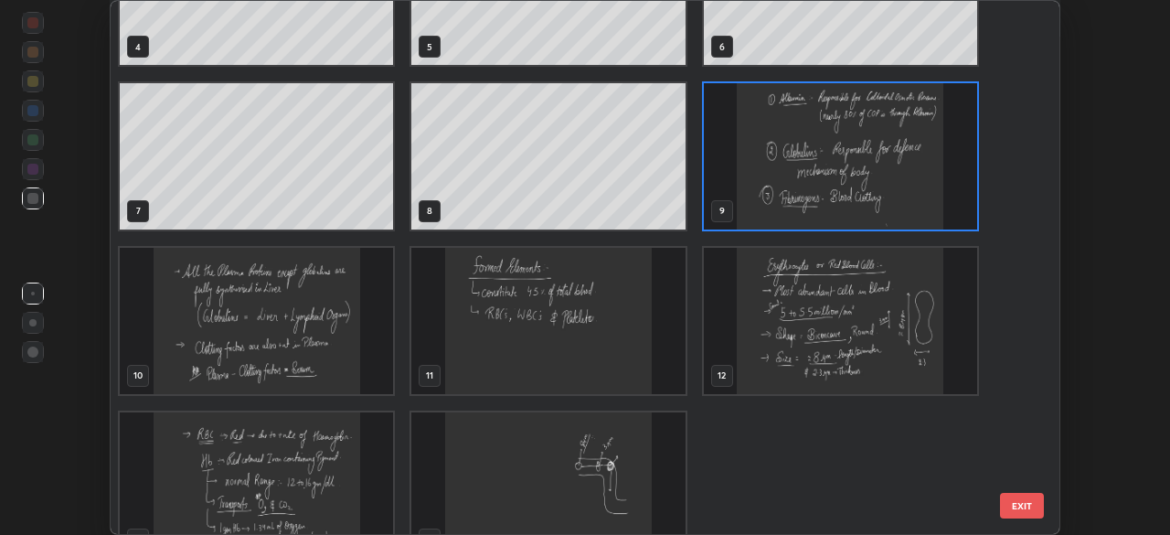
click at [909, 178] on img "grid" at bounding box center [840, 156] width 273 height 146
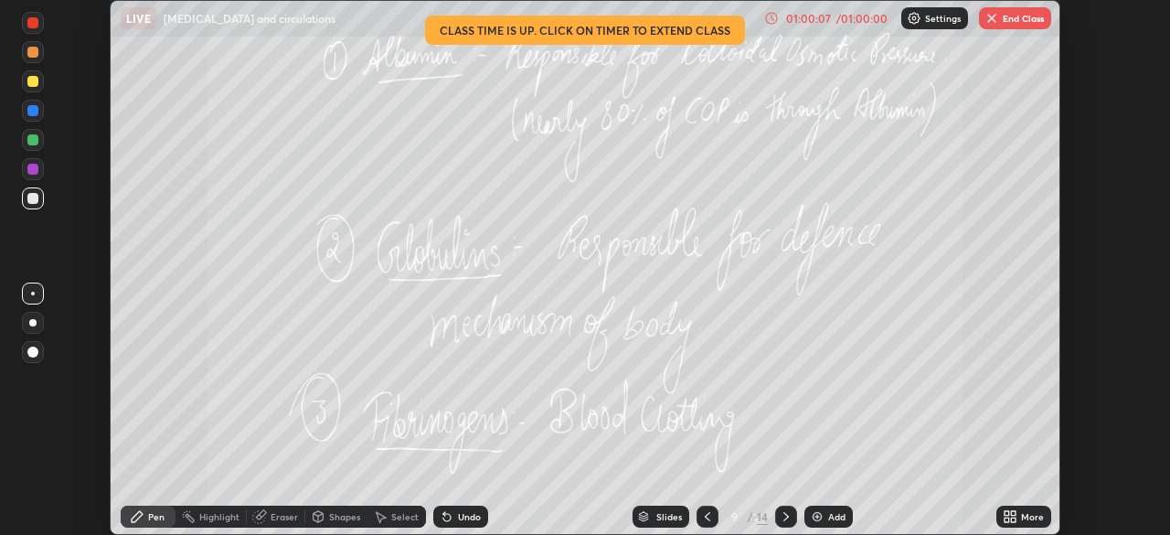
click at [786, 520] on icon at bounding box center [786, 516] width 15 height 15
click at [1013, 21] on button "End Class" at bounding box center [1015, 18] width 72 height 22
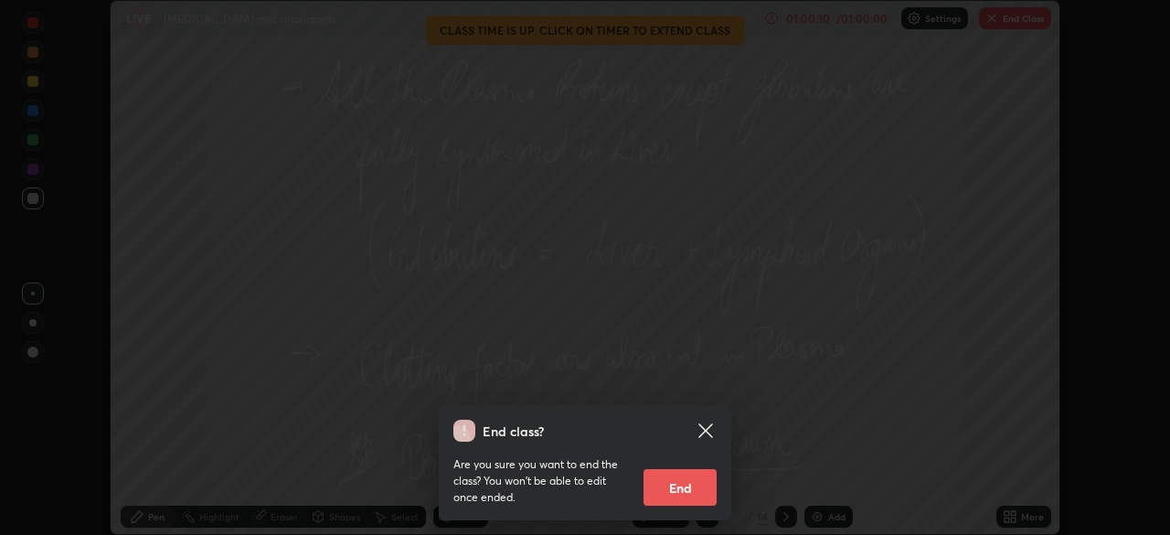
click at [697, 488] on button "End" at bounding box center [680, 487] width 73 height 37
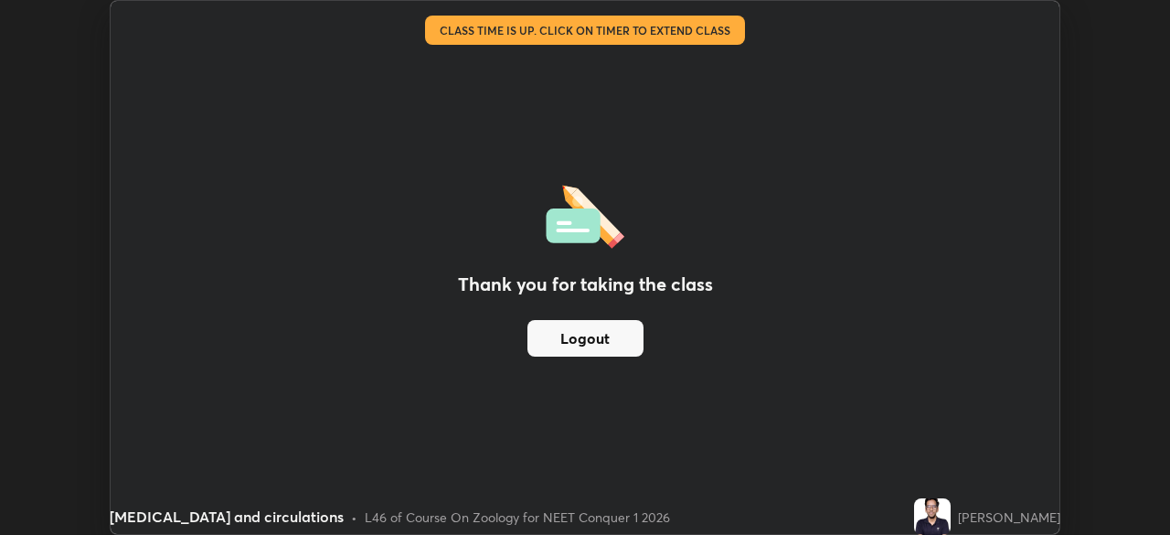
click at [596, 336] on button "Logout" at bounding box center [586, 338] width 116 height 37
click at [627, 332] on button "Logout" at bounding box center [586, 338] width 116 height 37
